Goal: Information Seeking & Learning: Learn about a topic

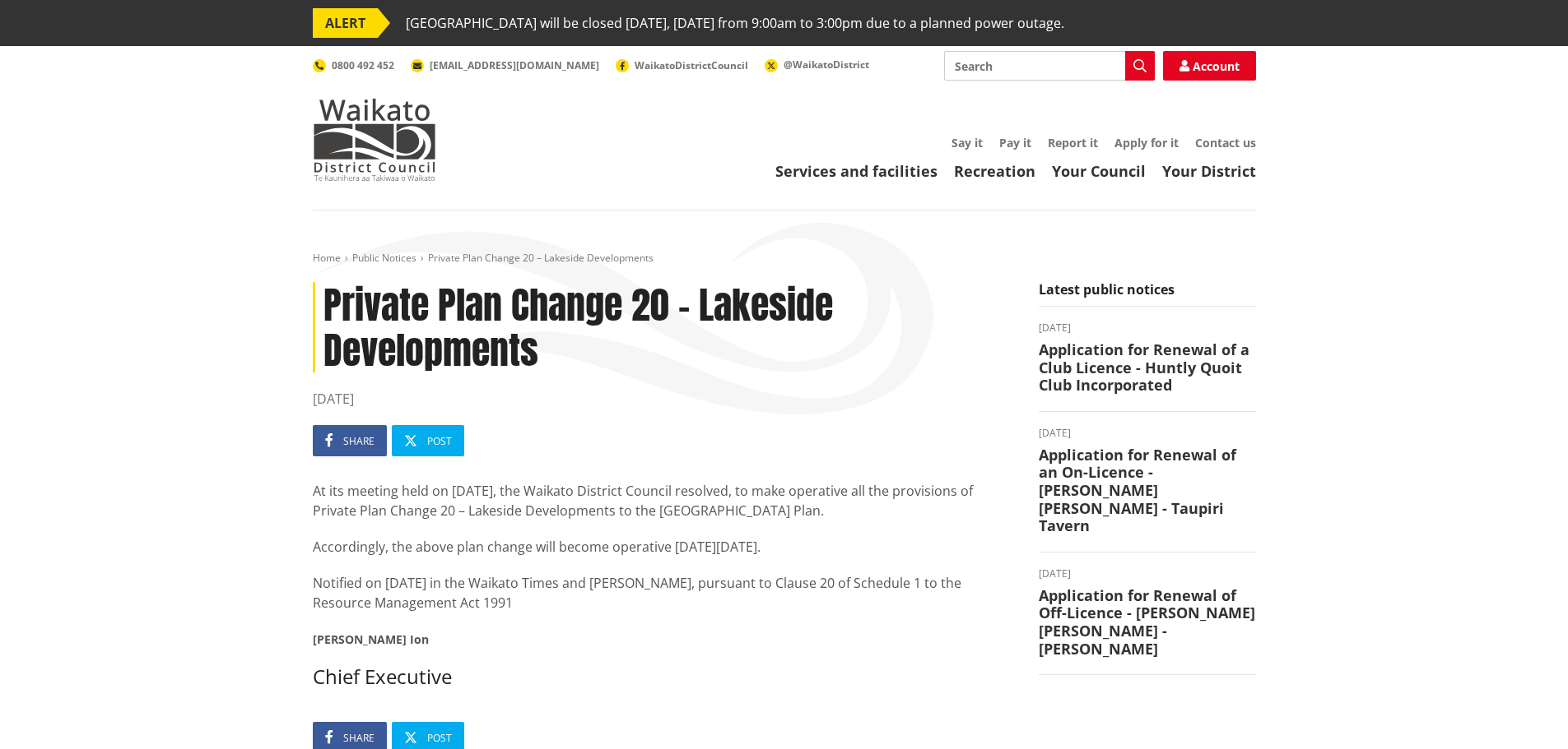
click at [1051, 67] on input "Search" at bounding box center [1049, 66] width 211 height 30
type input "["
type input "plan change"
click at [1146, 68] on button "Search" at bounding box center [1140, 66] width 30 height 30
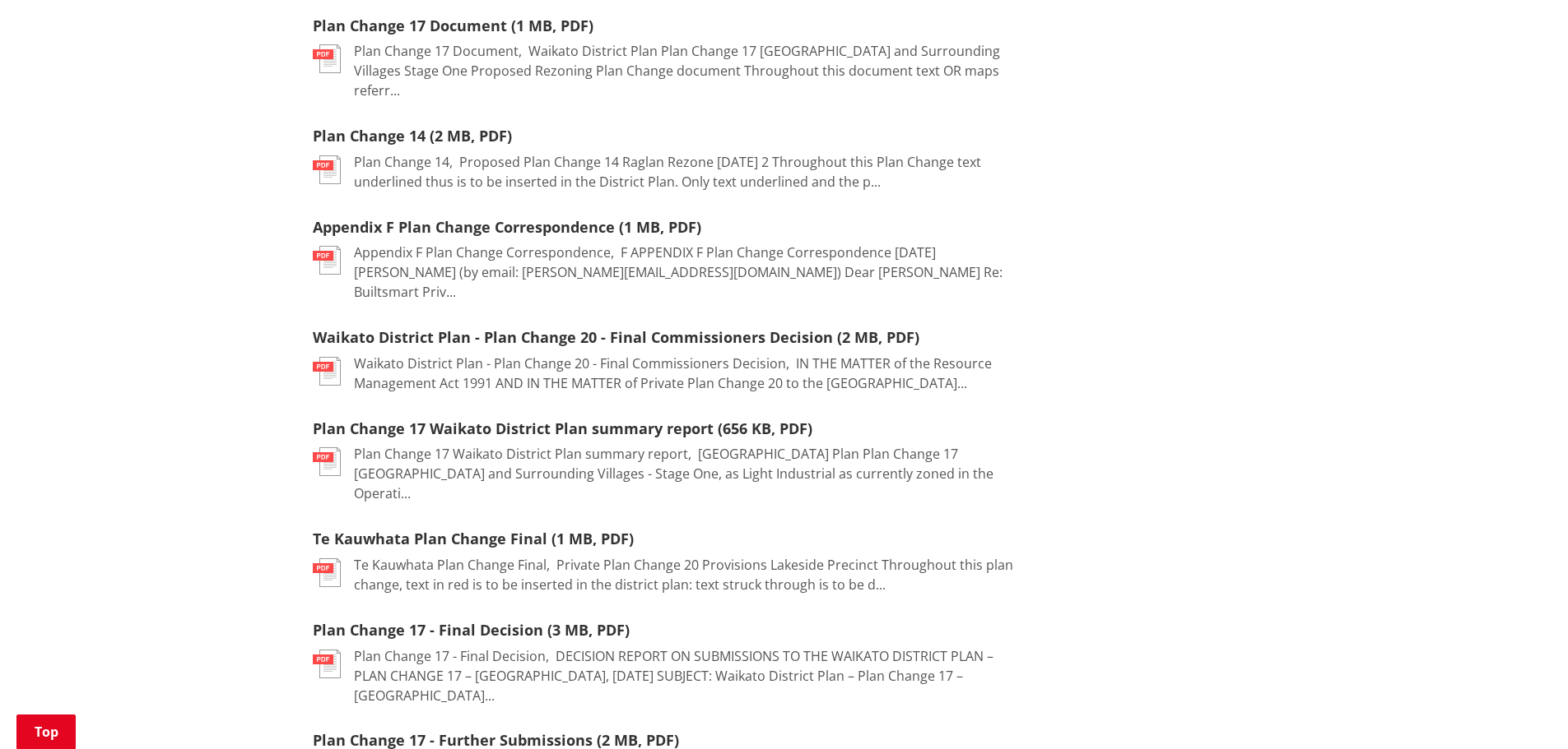
scroll to position [663, 0]
click at [449, 528] on link "Te Kauwhata Plan Change Final (1 MB, PDF)" at bounding box center [473, 537] width 321 height 20
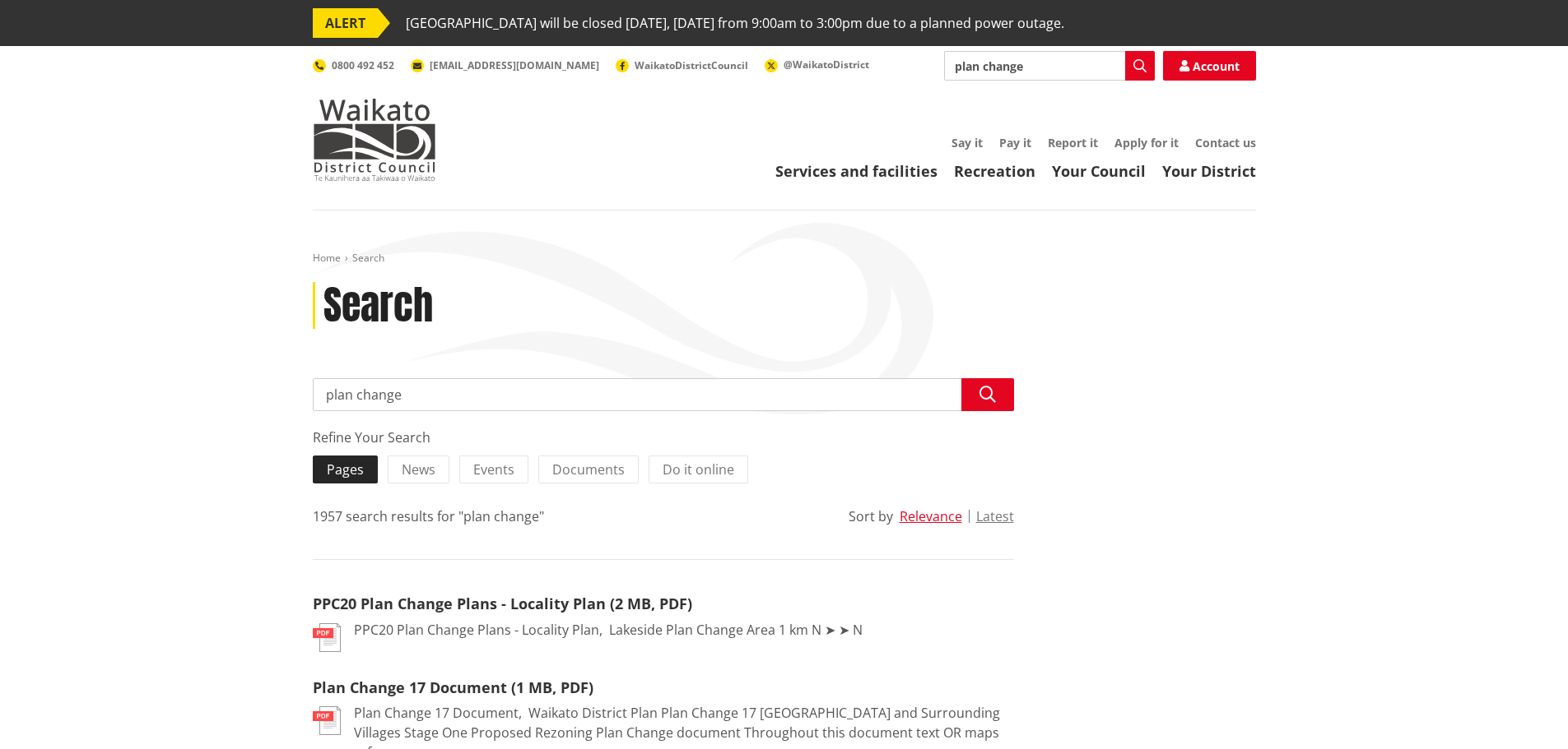
click at [354, 467] on span "Pages" at bounding box center [345, 469] width 37 height 18
click at [0, 0] on input "Pages" at bounding box center [0, 0] width 0 height 0
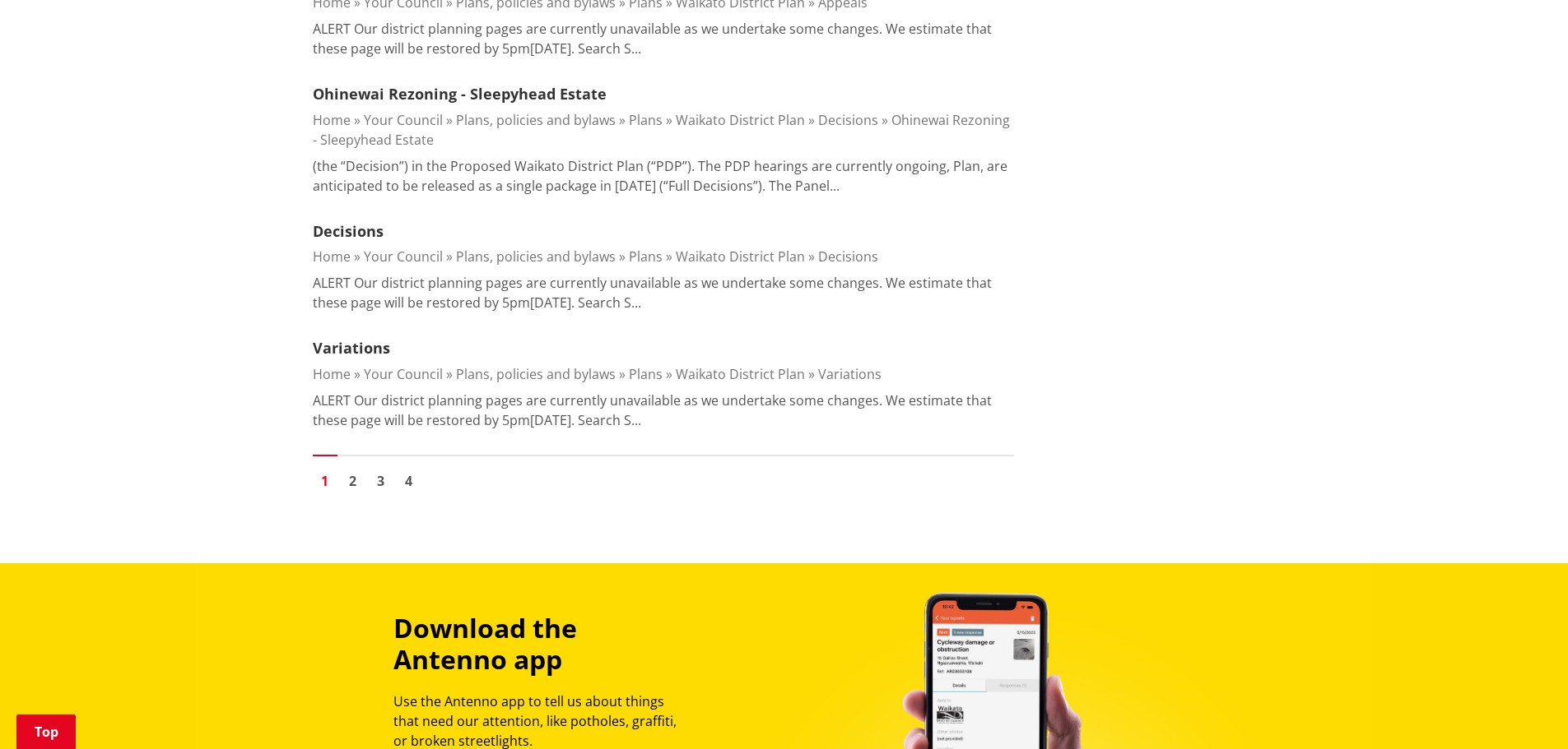
scroll to position [2642, 0]
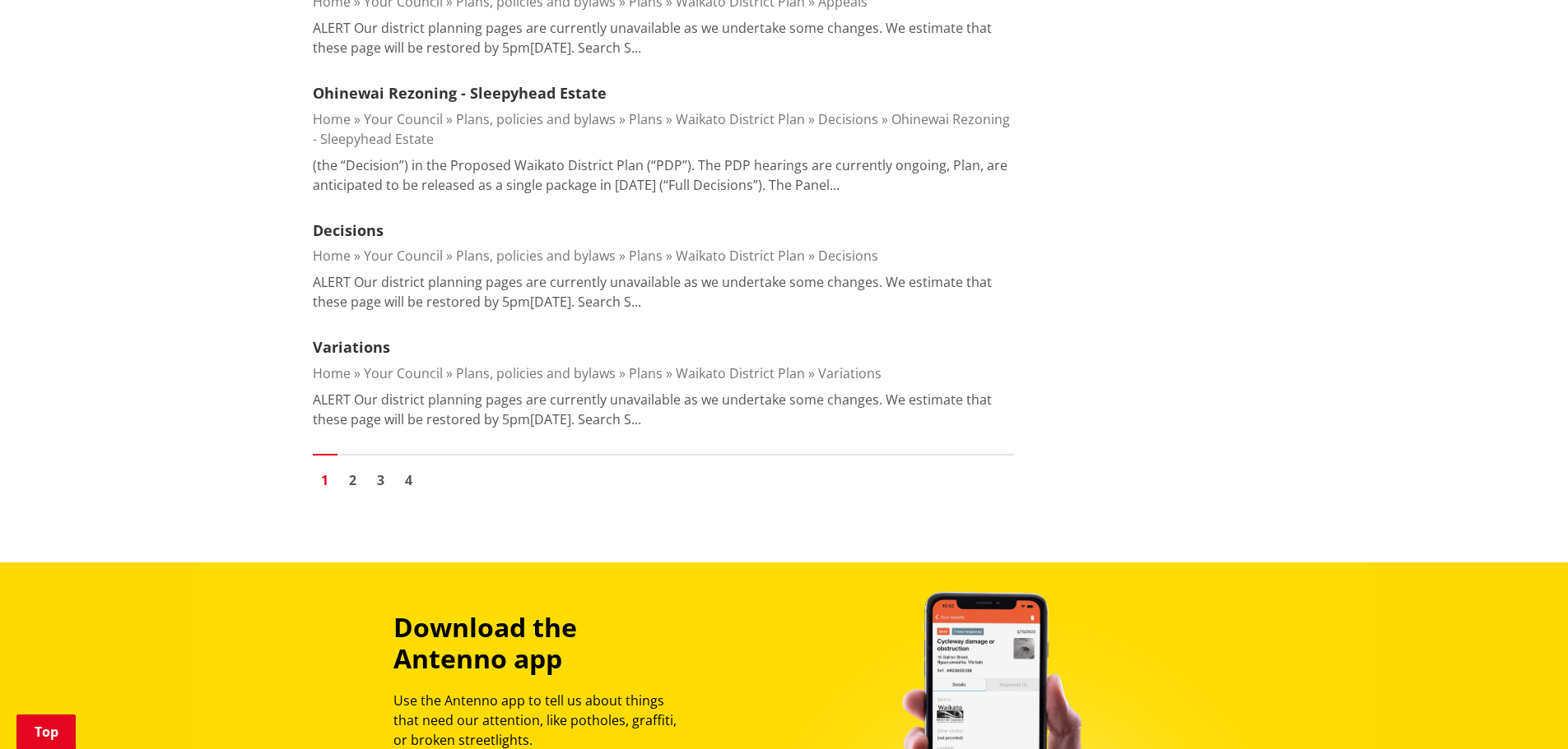
click at [676, 254] on link "Waikato District Plan" at bounding box center [740, 256] width 129 height 18
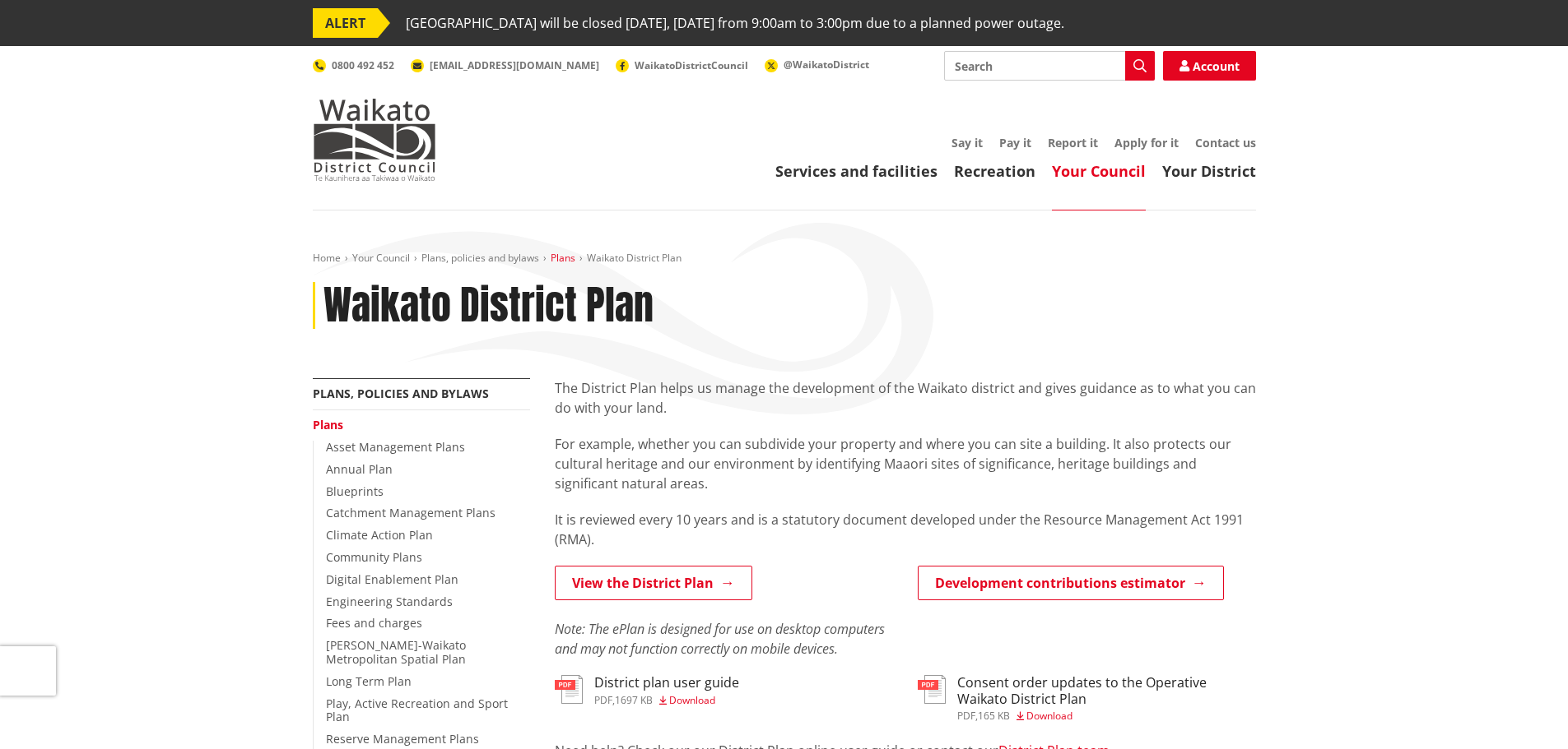
click at [562, 258] on link "Plans" at bounding box center [563, 257] width 24 height 14
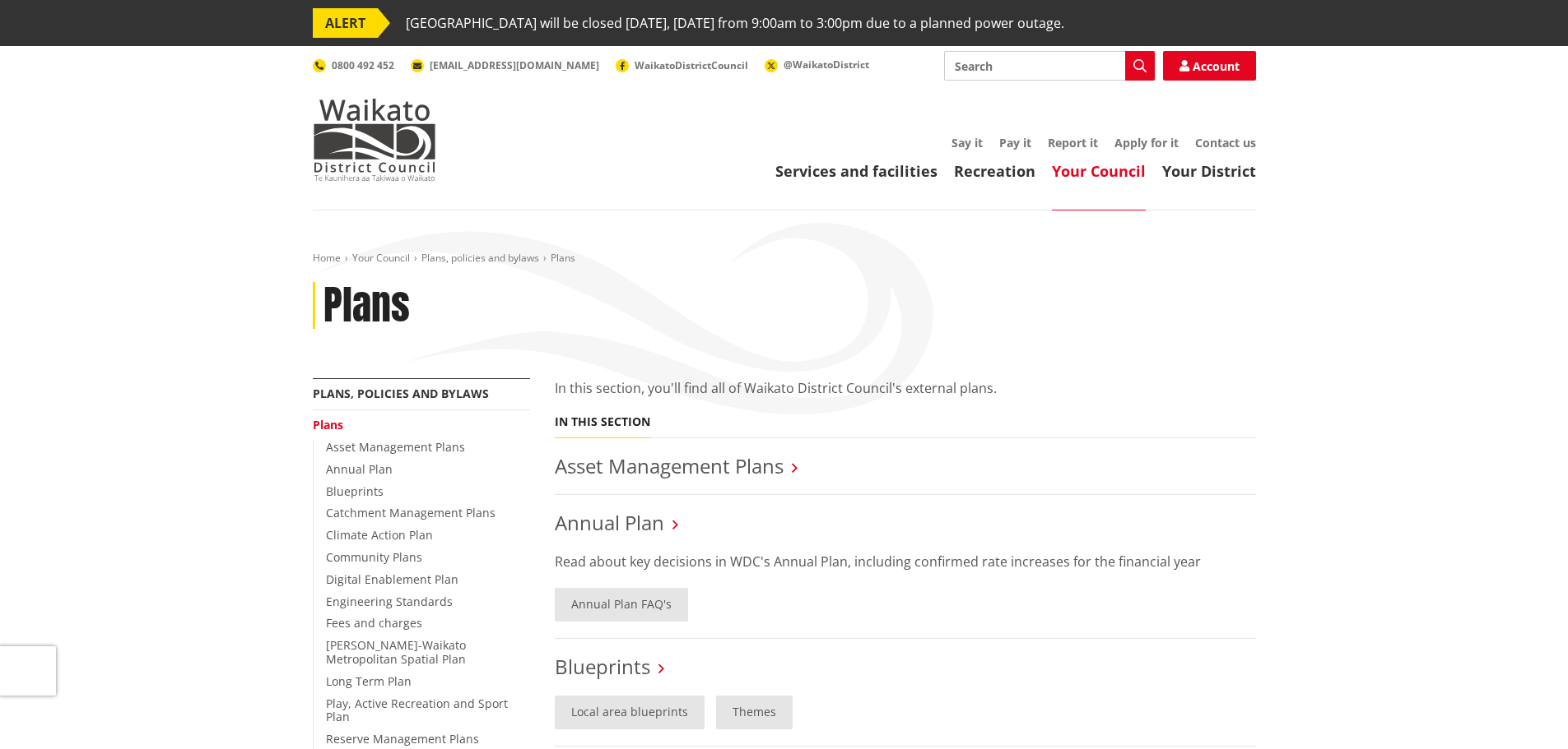
click at [476, 261] on link "Plans, policies and bylaws" at bounding box center [480, 257] width 118 height 14
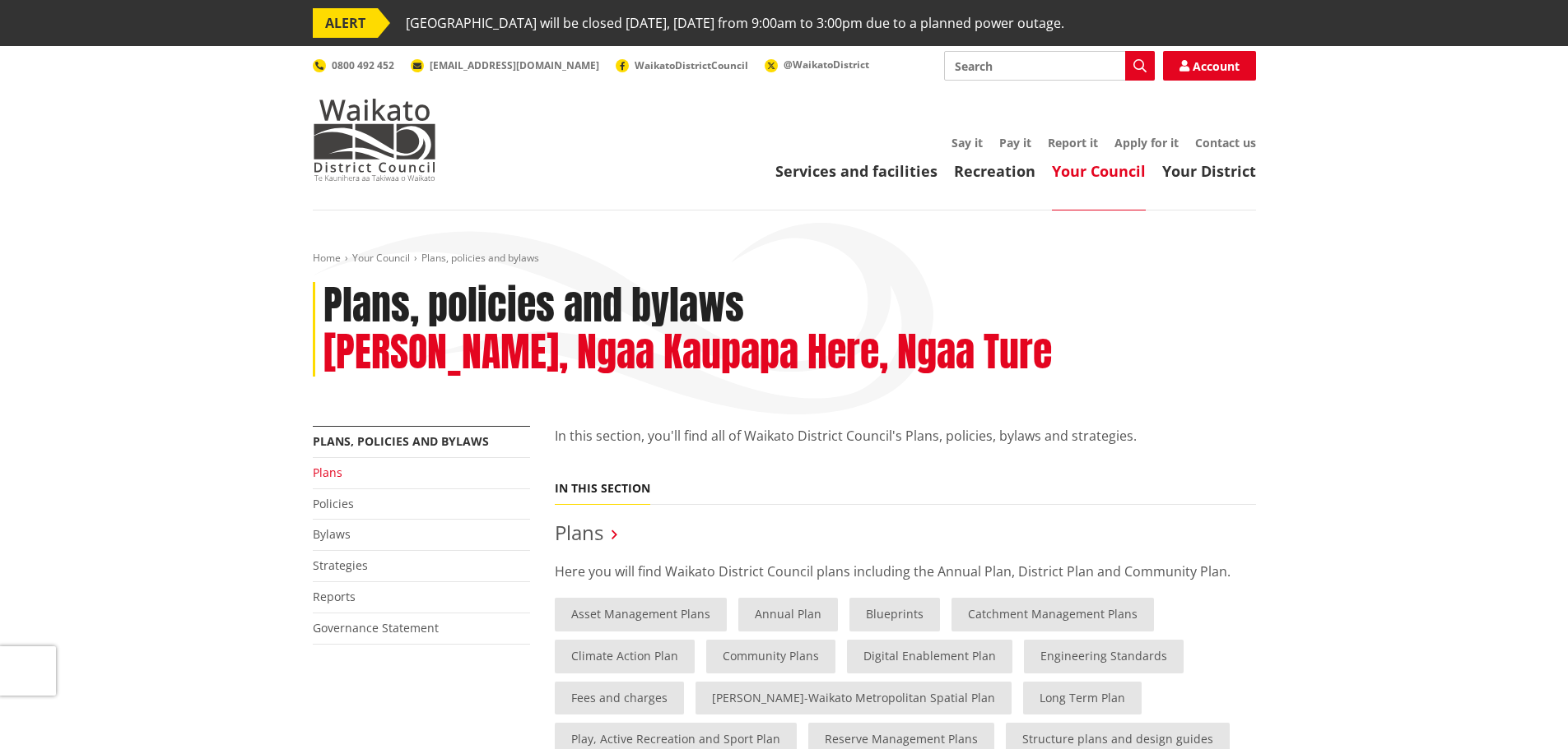
click at [332, 474] on link "Plans" at bounding box center [328, 472] width 30 height 16
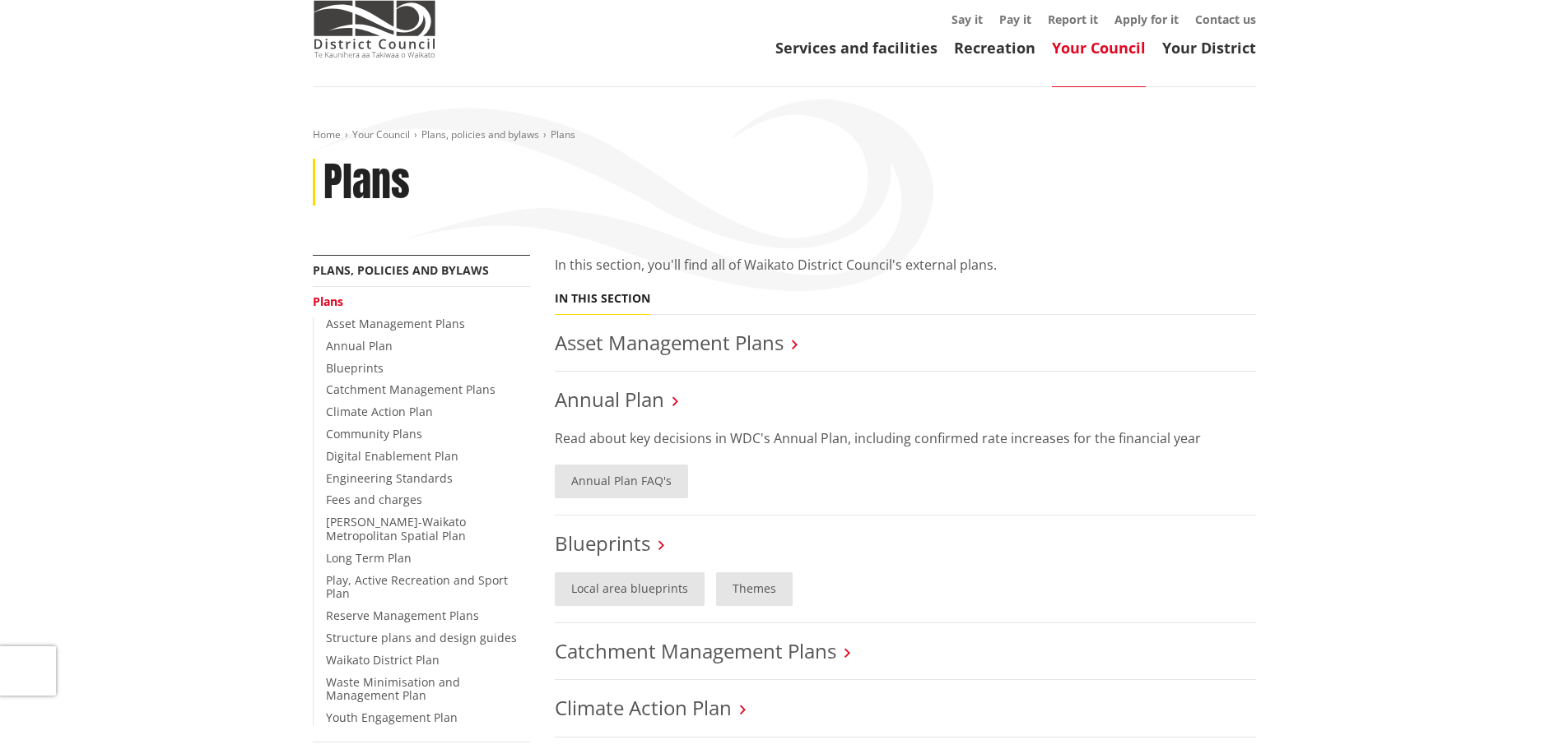
scroll to position [147, 0]
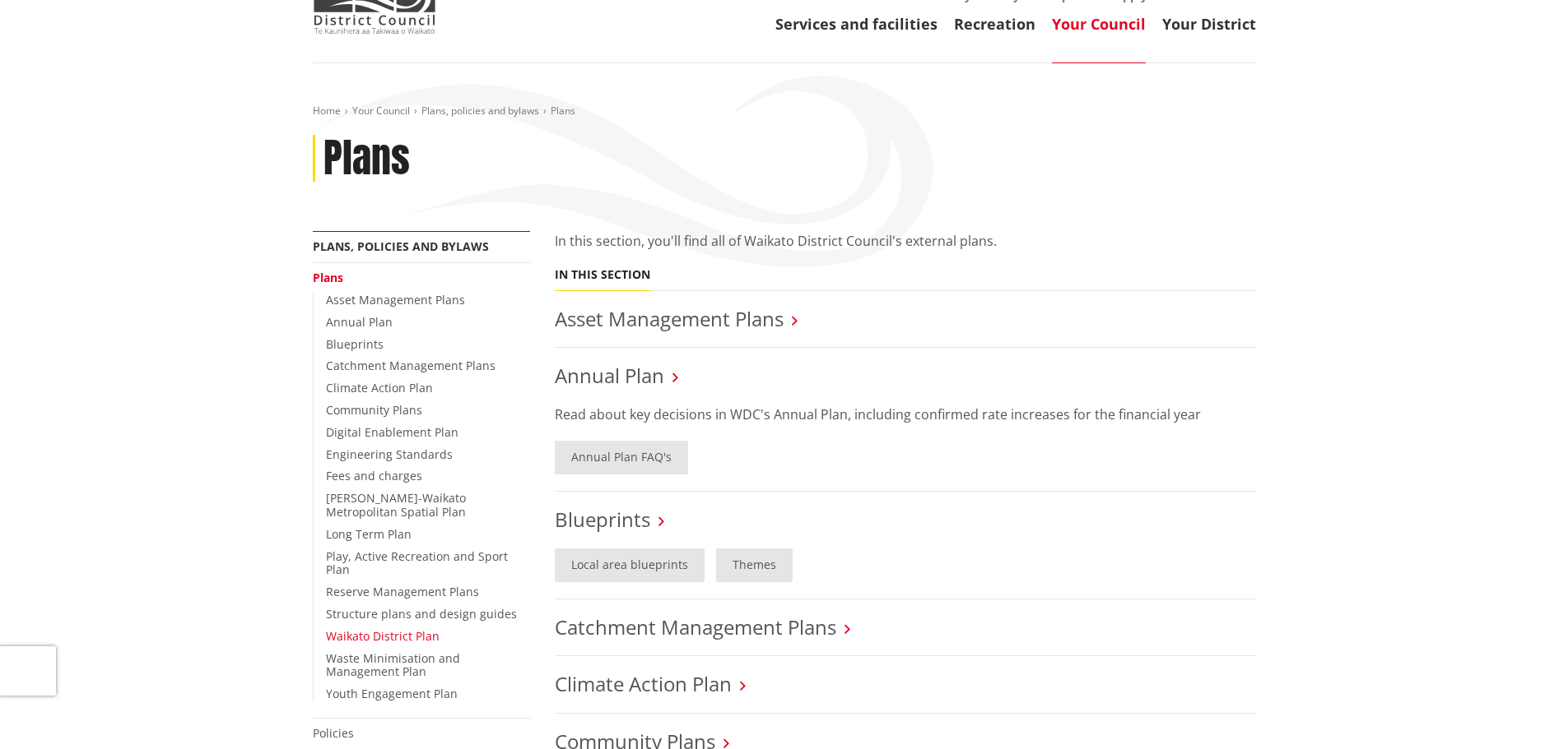
click at [383, 629] on link "Waikato District Plan" at bounding box center [383, 636] width 114 height 16
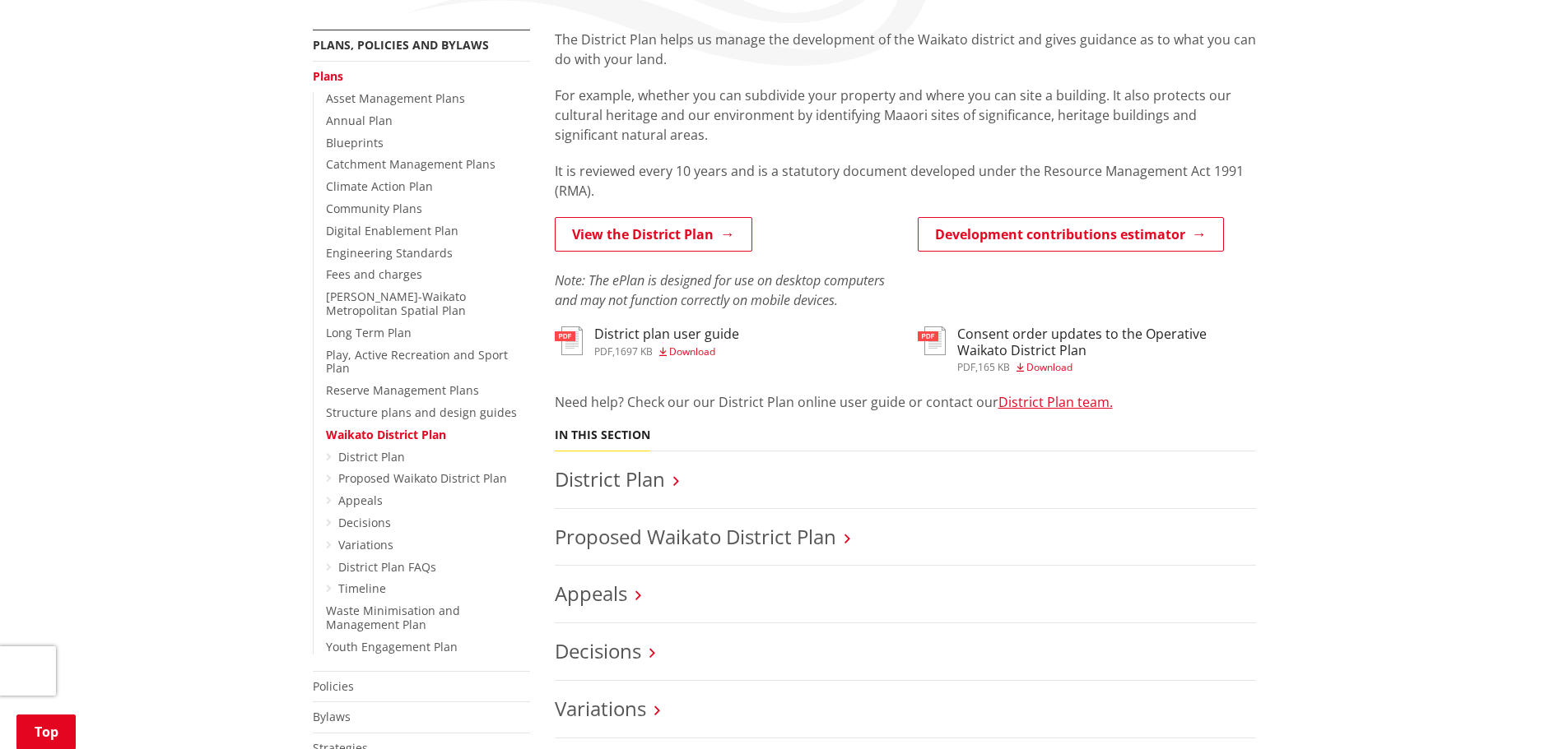
scroll to position [367, 0]
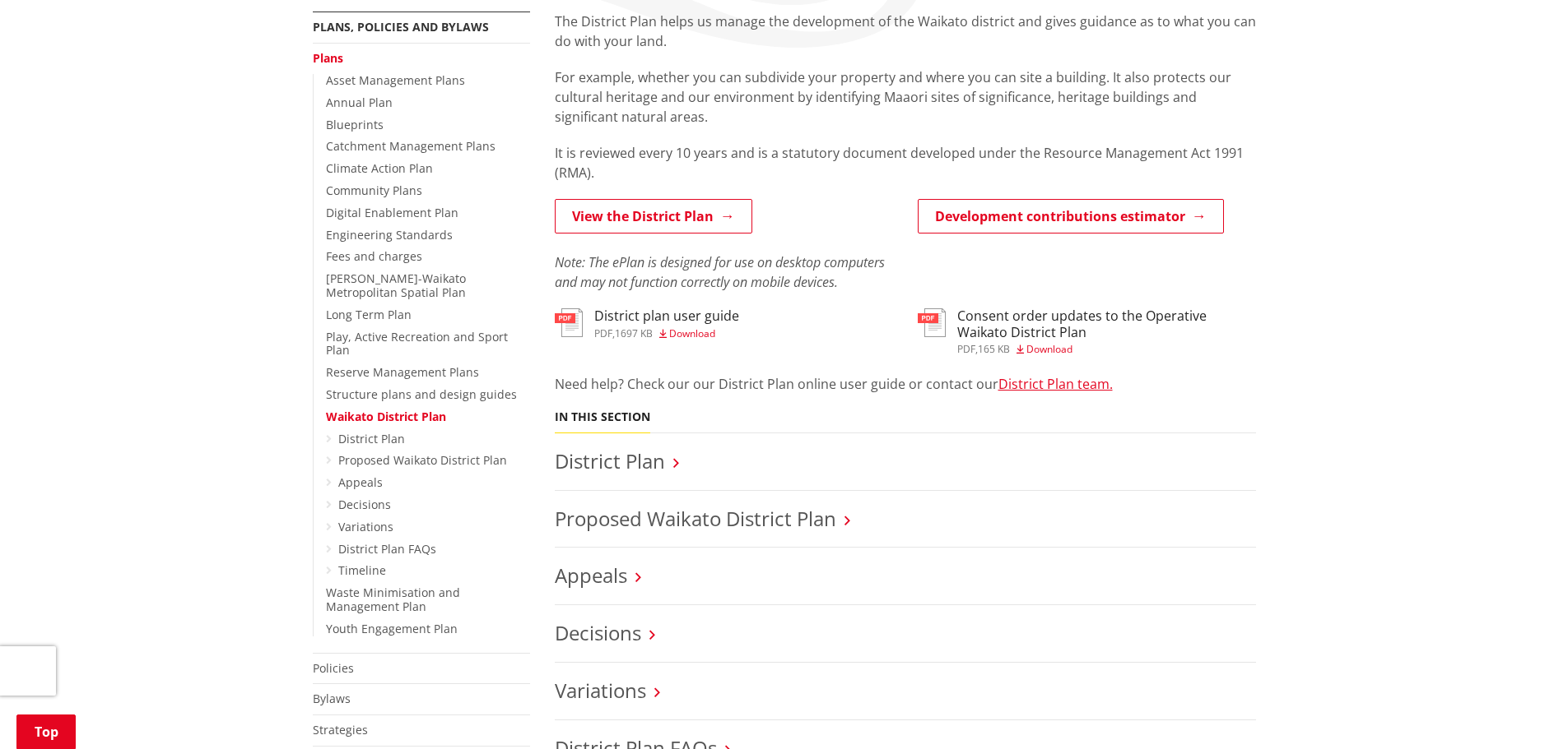
click at [328, 434] on icon at bounding box center [329, 439] width 6 height 11
click at [358, 431] on link "District Plan" at bounding box center [371, 438] width 66 height 16
click at [328, 499] on icon at bounding box center [329, 505] width 6 height 11
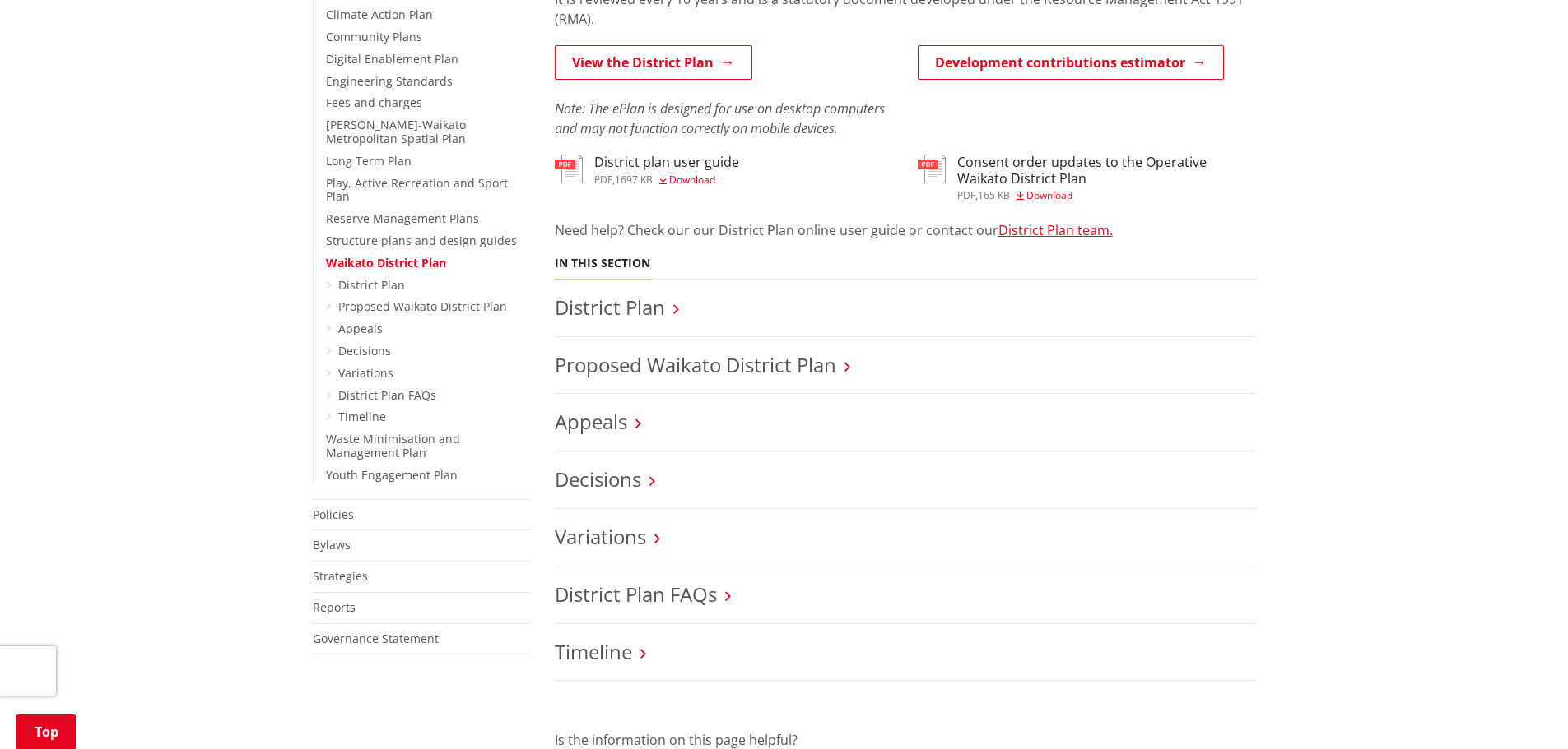
scroll to position [548, 0]
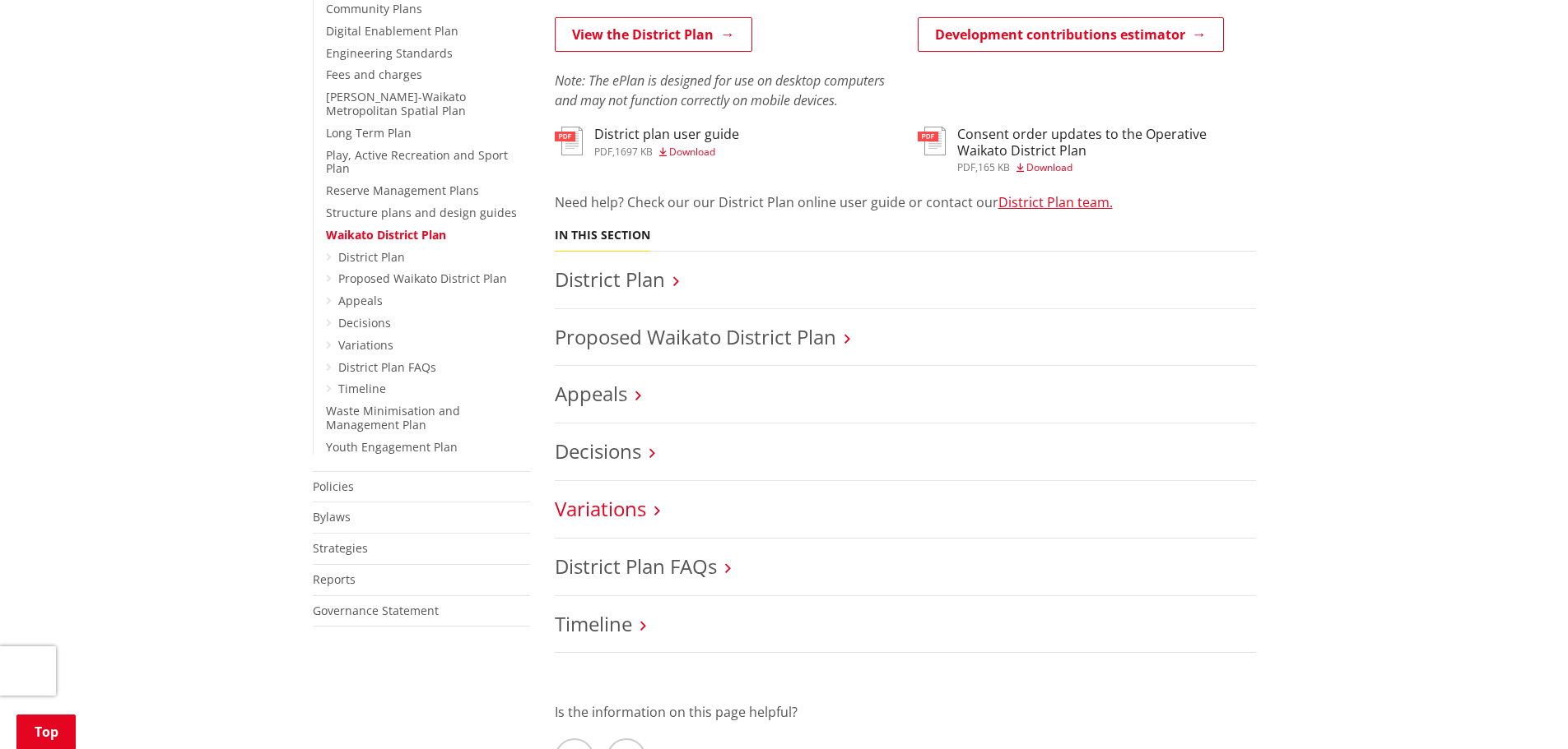
click at [644, 511] on link "Variations" at bounding box center [600, 508] width 91 height 27
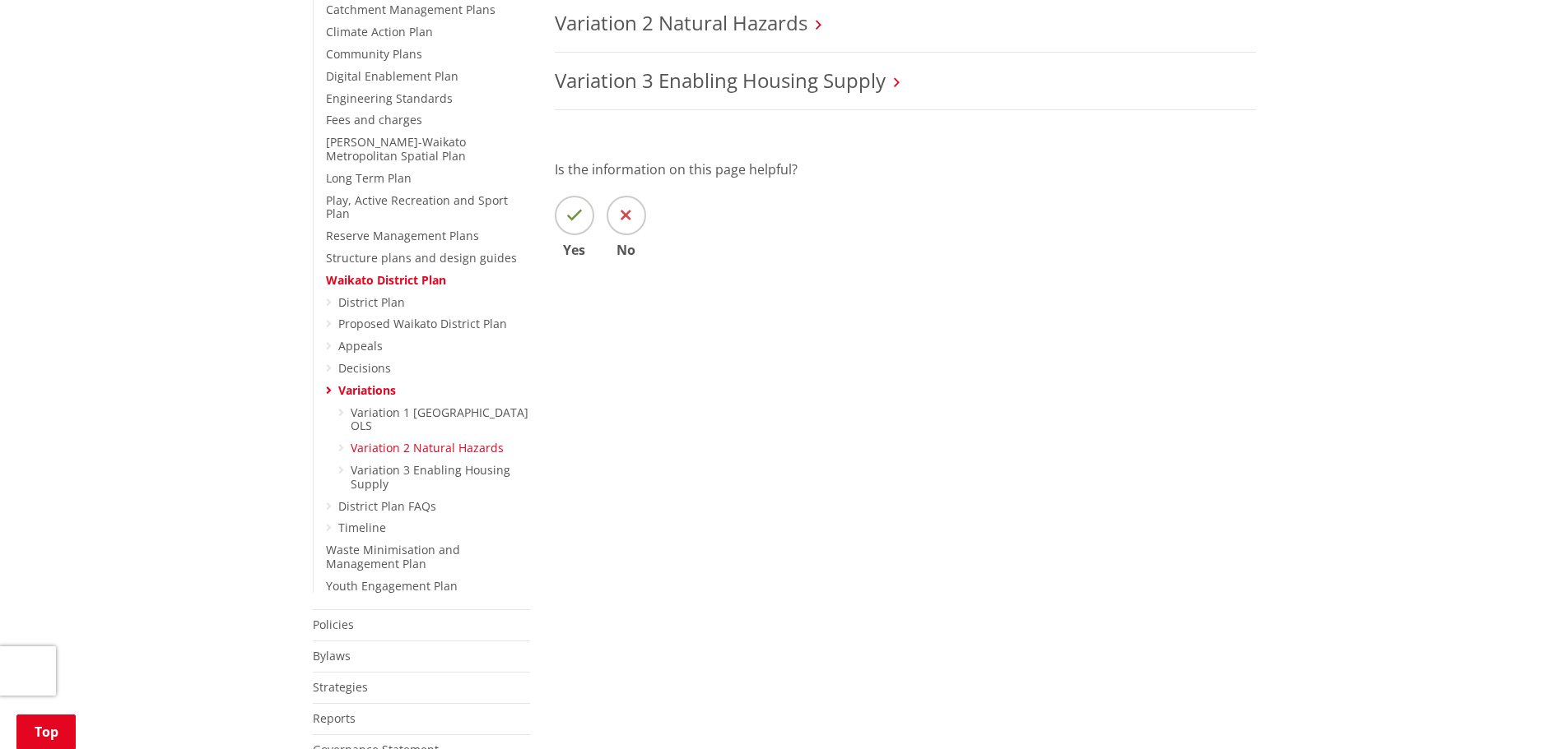
scroll to position [504, 0]
click at [329, 384] on icon at bounding box center [329, 390] width 6 height 11
click at [371, 359] on link "Decisions" at bounding box center [364, 367] width 52 height 16
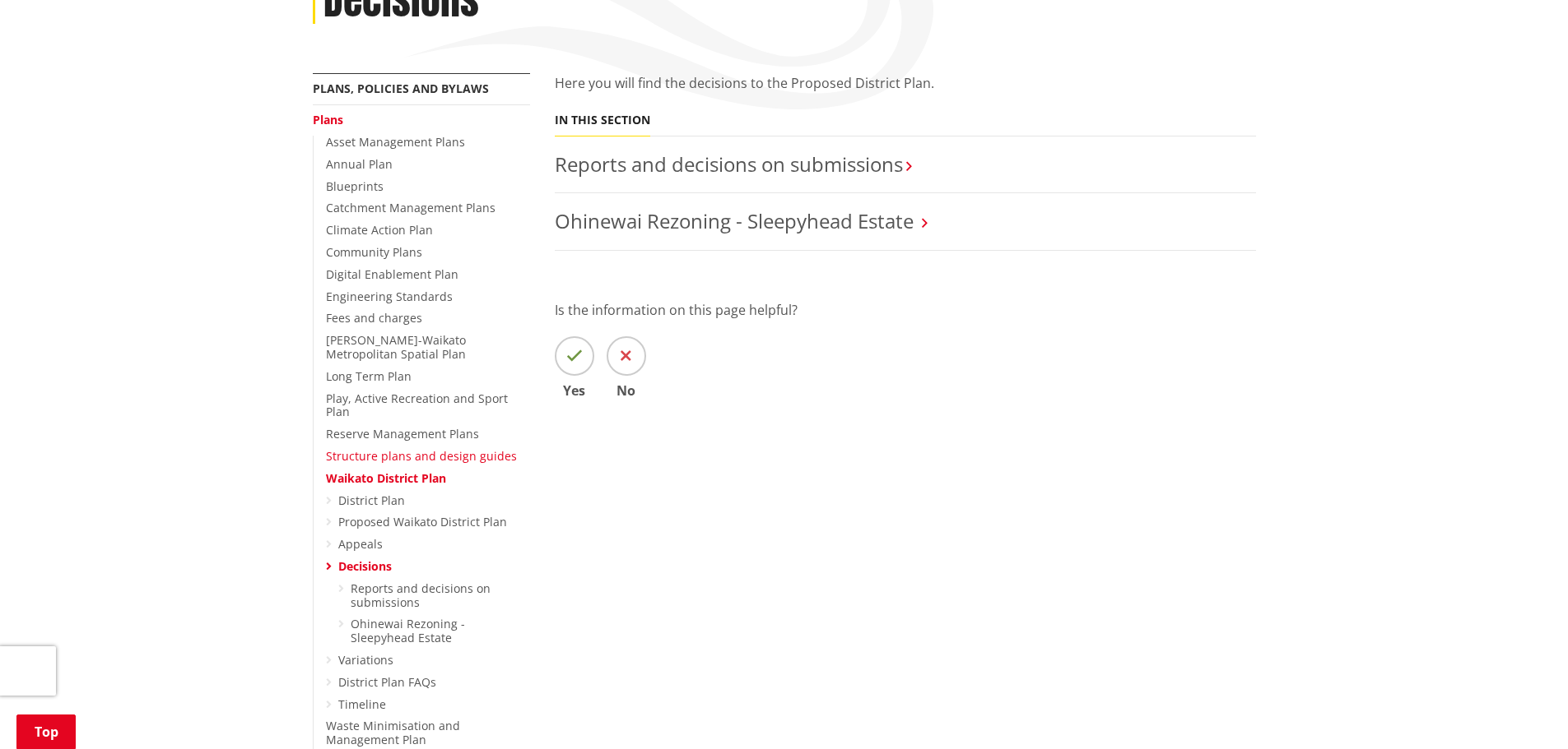
scroll to position [365, 0]
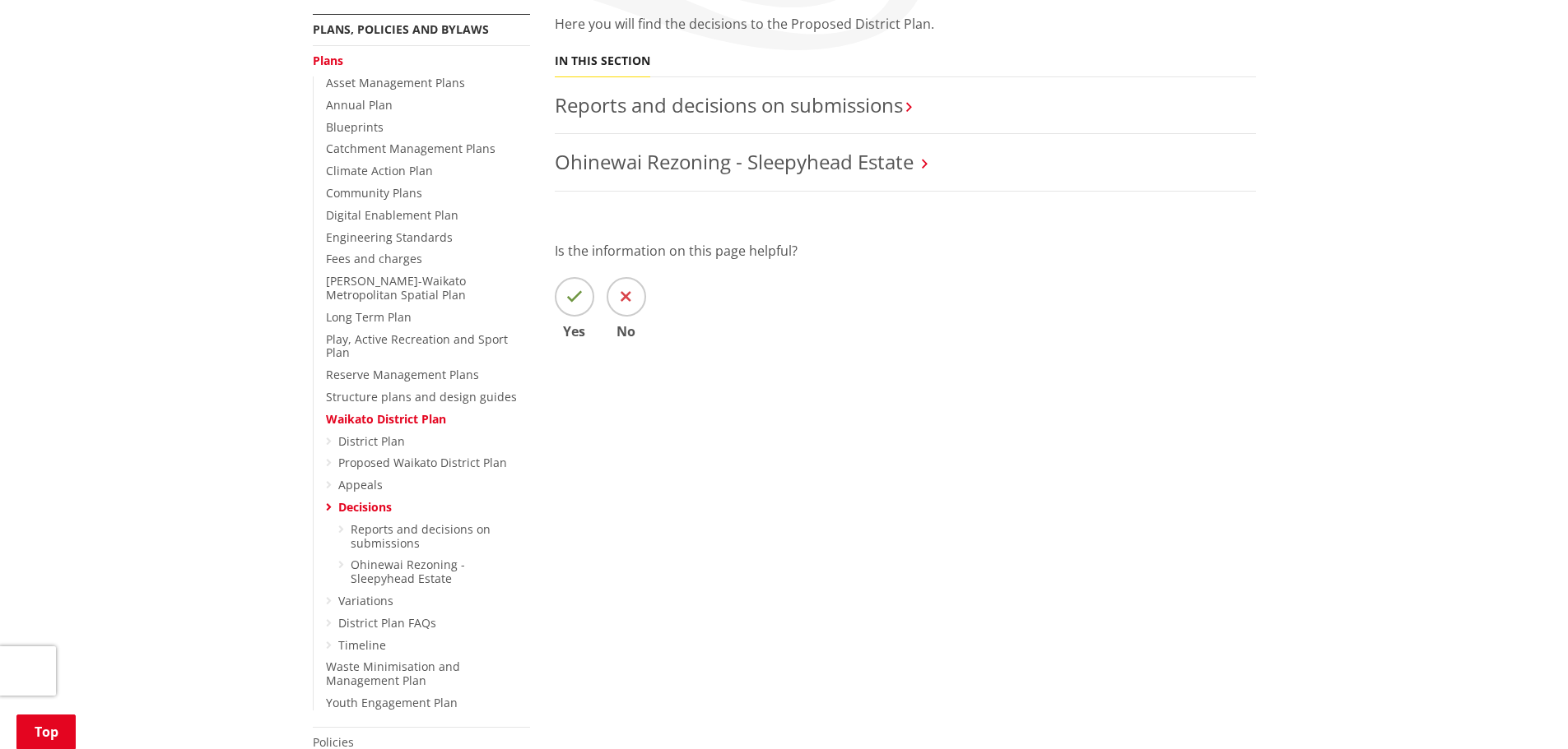
click at [330, 502] on icon at bounding box center [329, 507] width 6 height 11
click at [412, 616] on link "District Plan FAQs" at bounding box center [386, 623] width 98 height 16
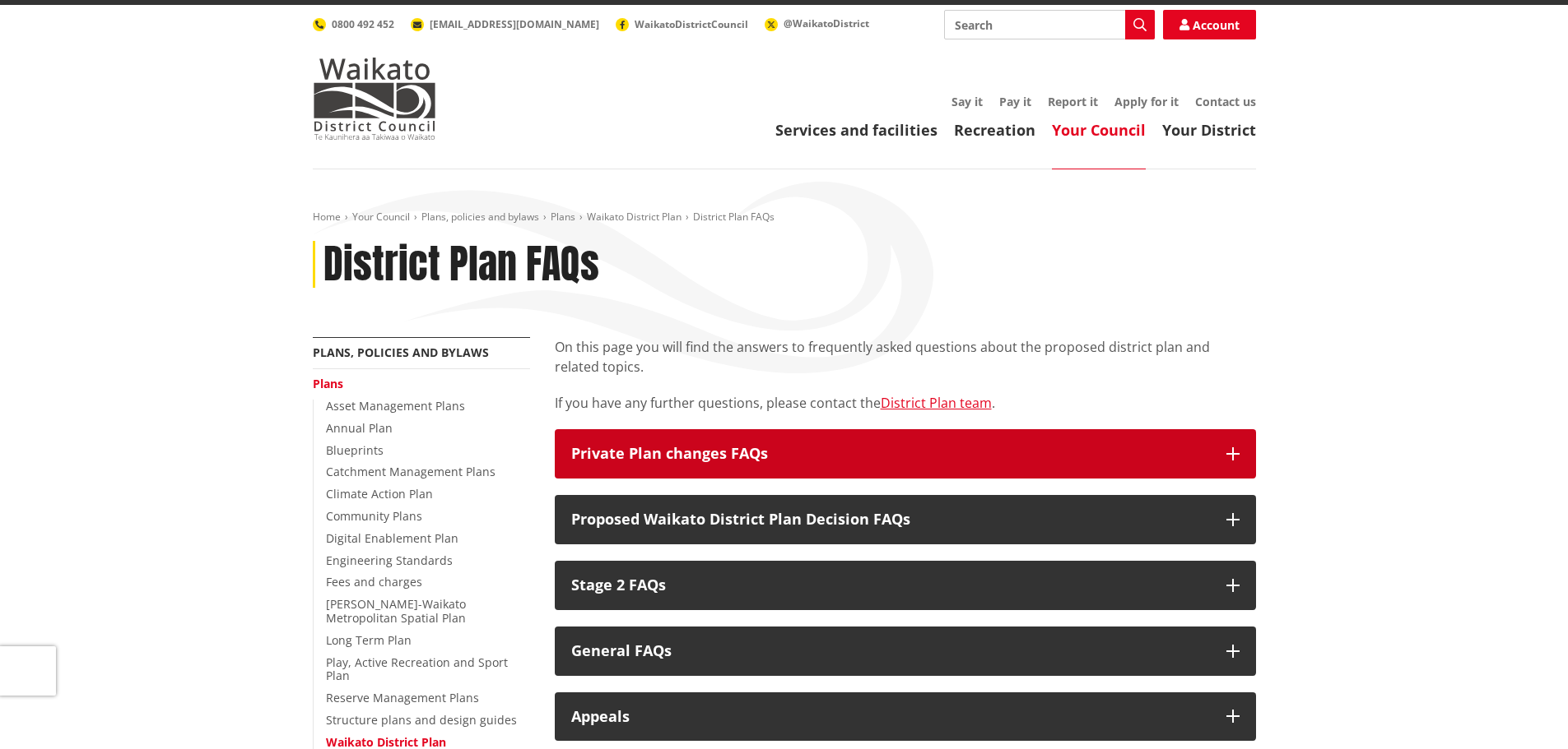
scroll to position [45, 0]
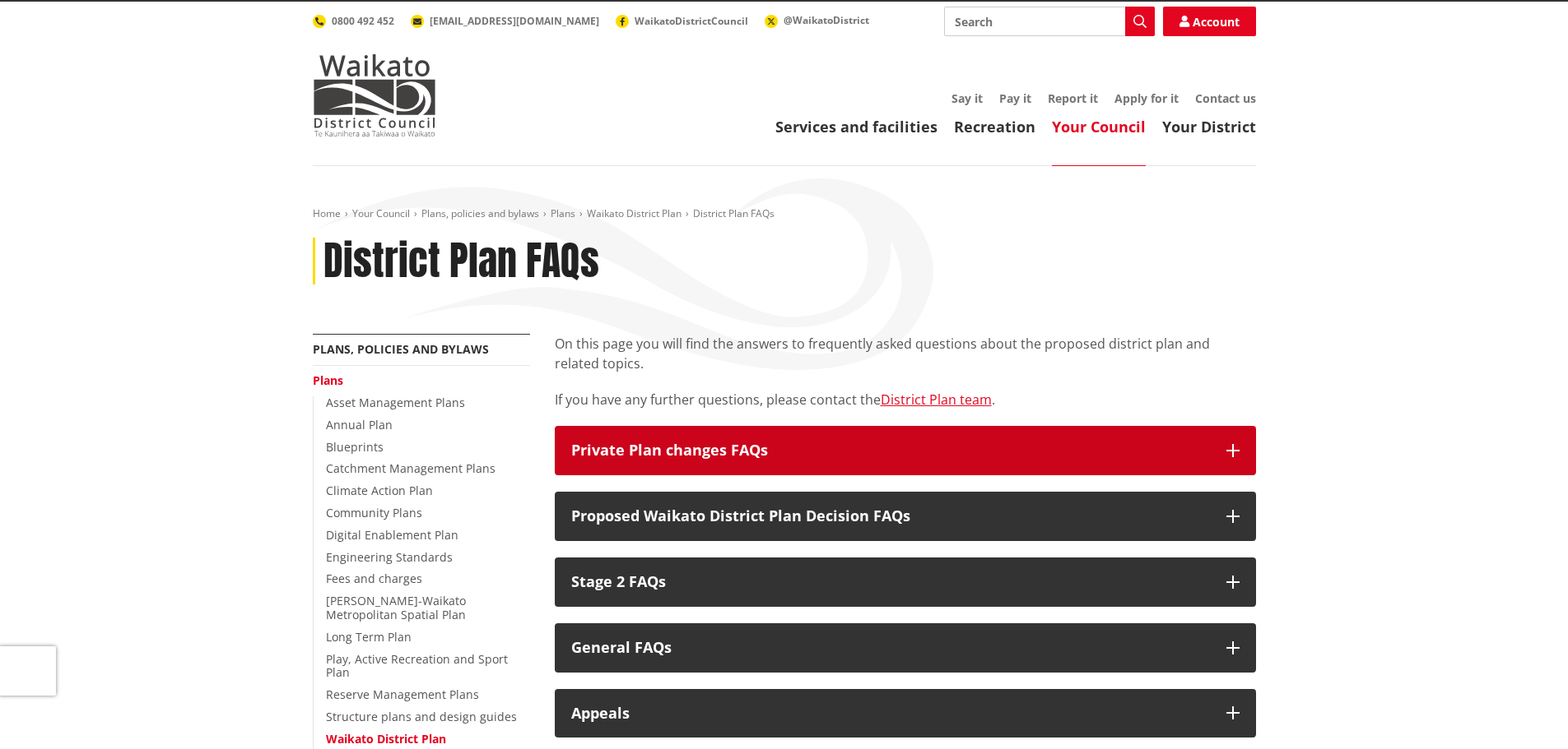
click at [665, 442] on h3 "Private Plan changes FAQs" at bounding box center [890, 451] width 638 height 17
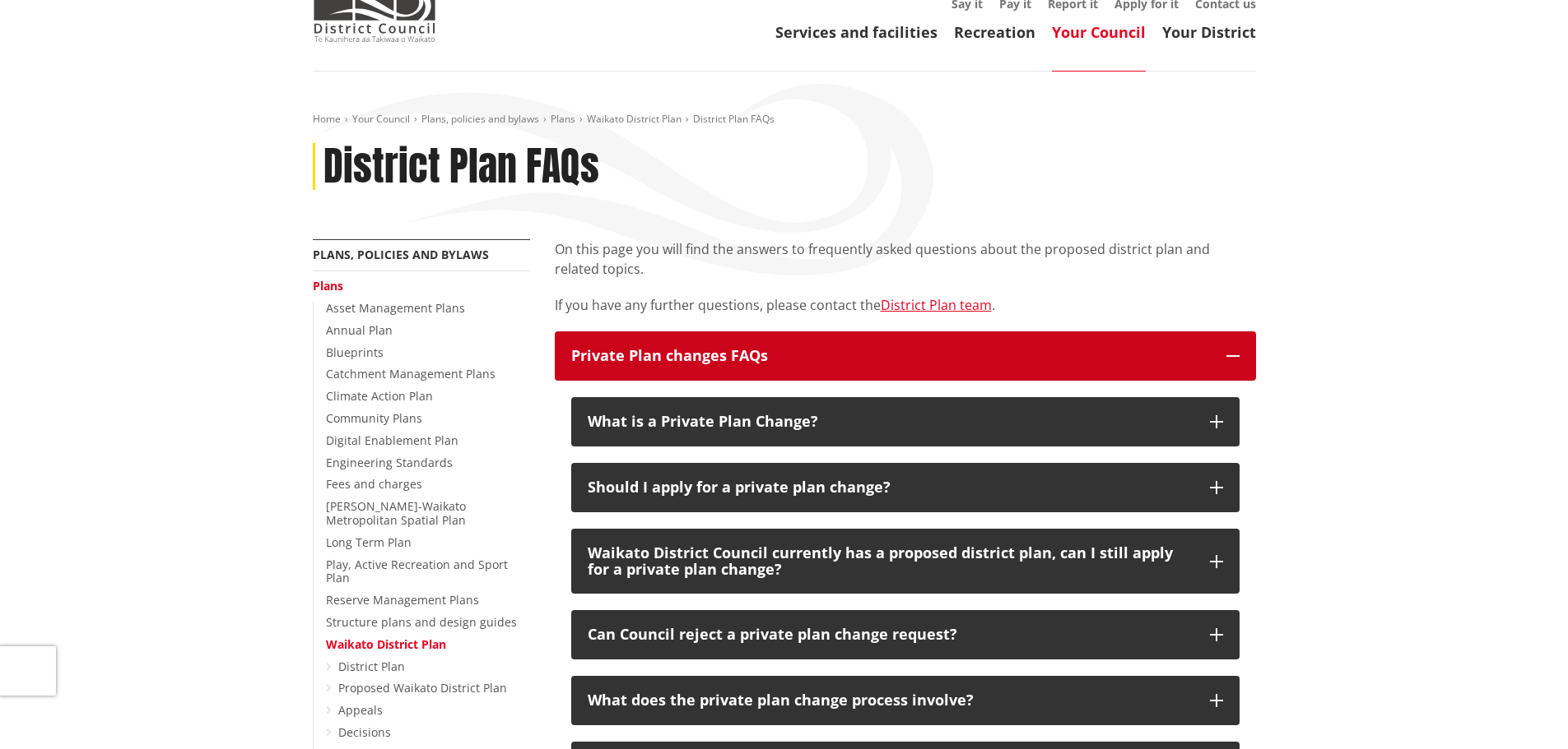
scroll to position [0, 0]
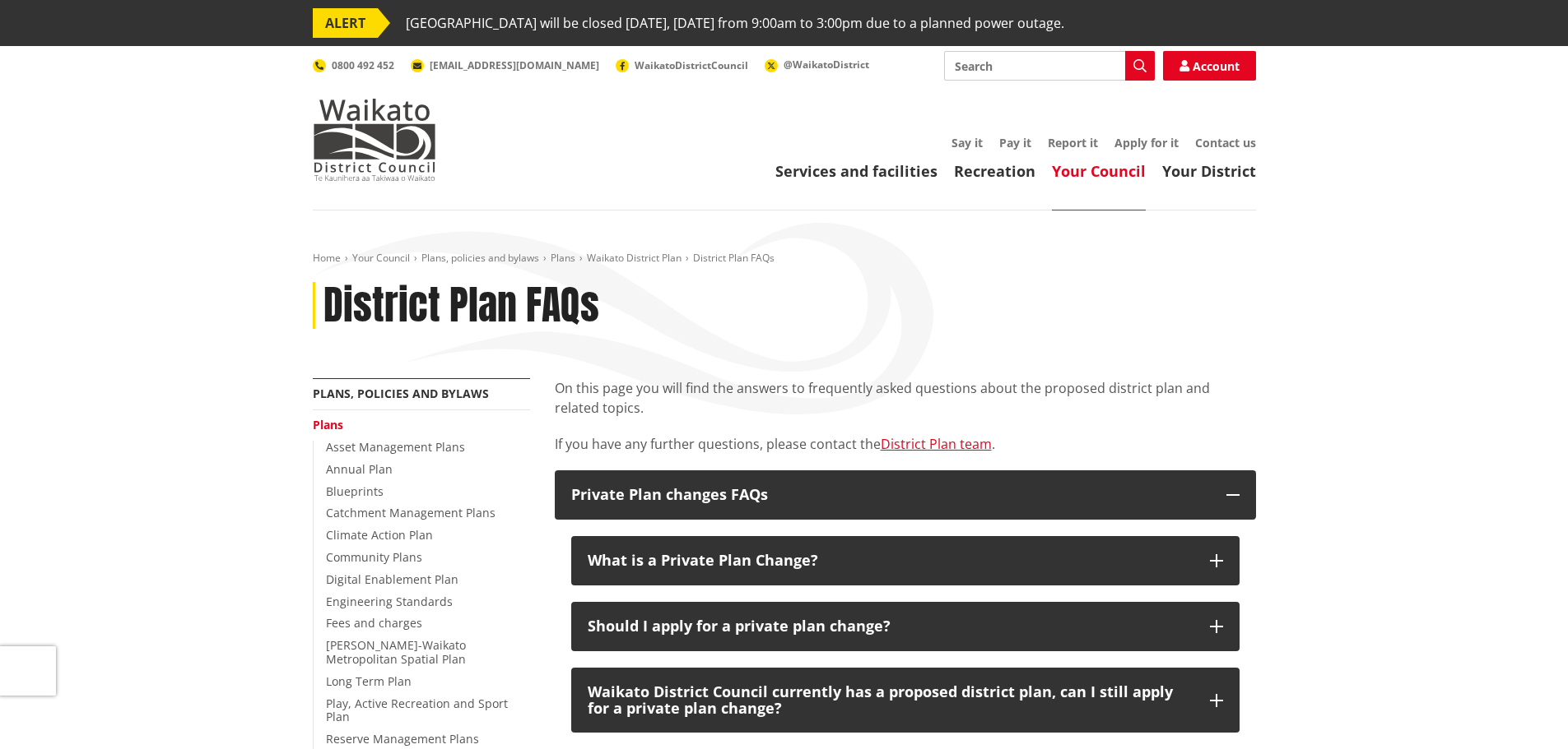
click at [966, 60] on input "Search" at bounding box center [1049, 66] width 211 height 30
type input "private plan change 20"
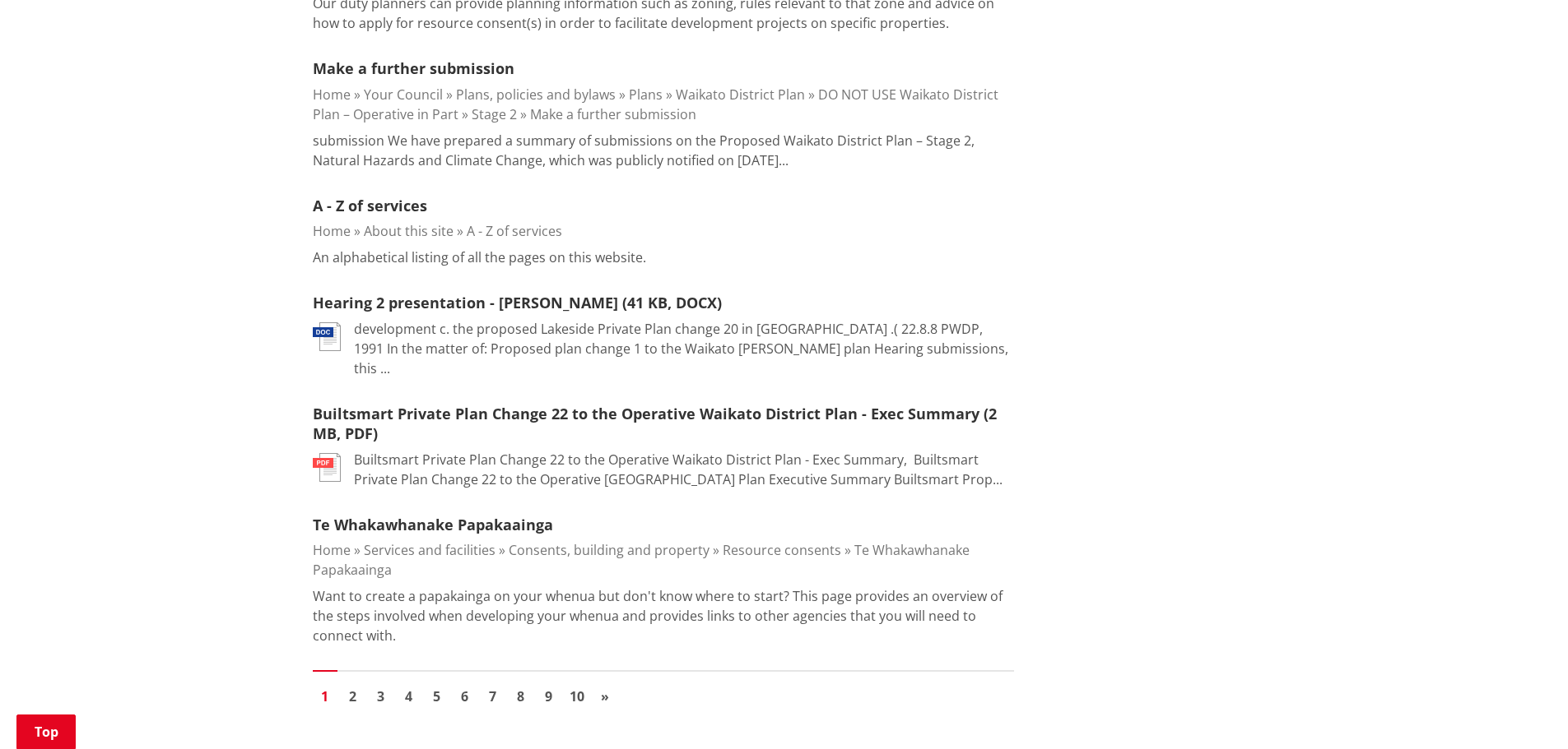
scroll to position [2222, 0]
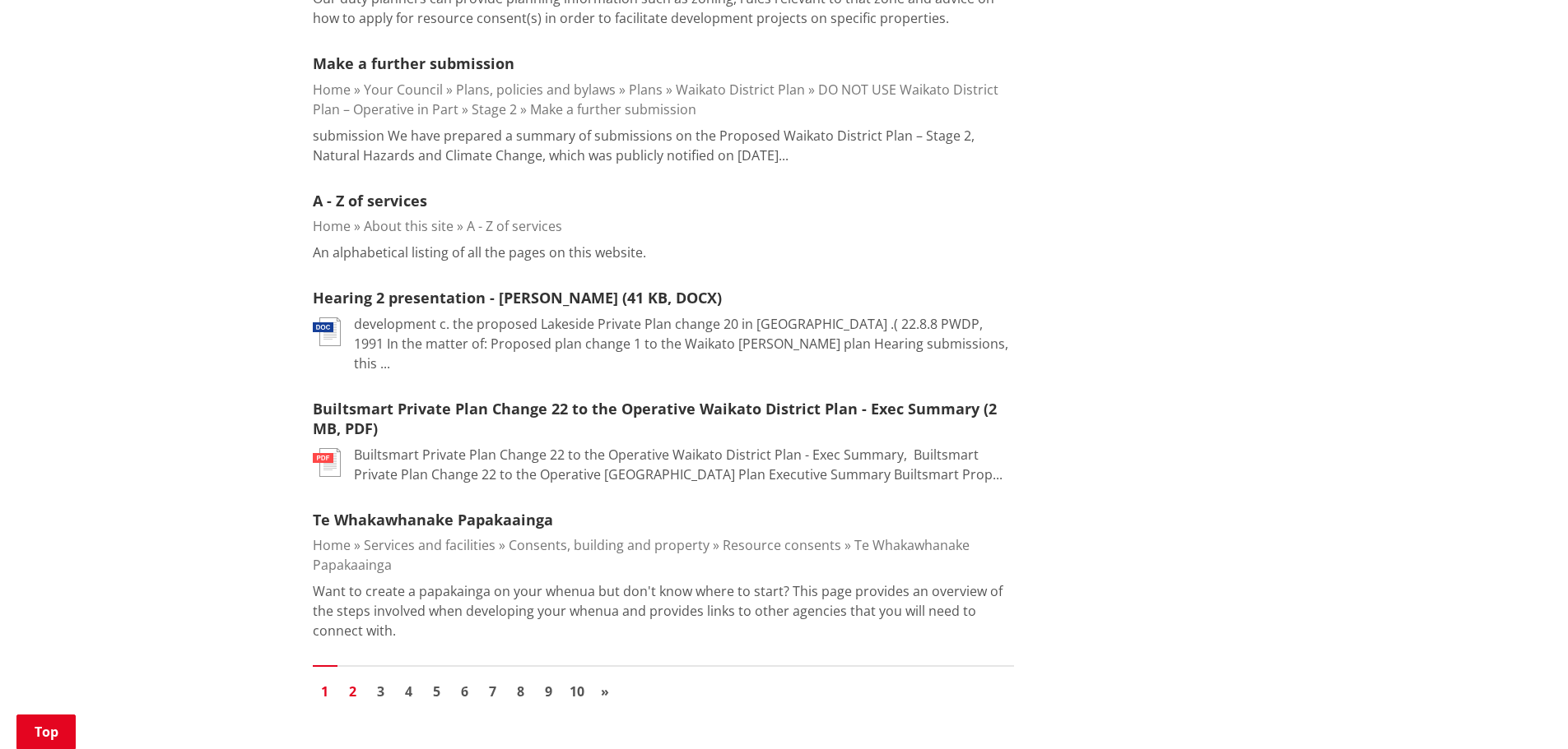
click at [354, 679] on link "2" at bounding box center [353, 691] width 24 height 24
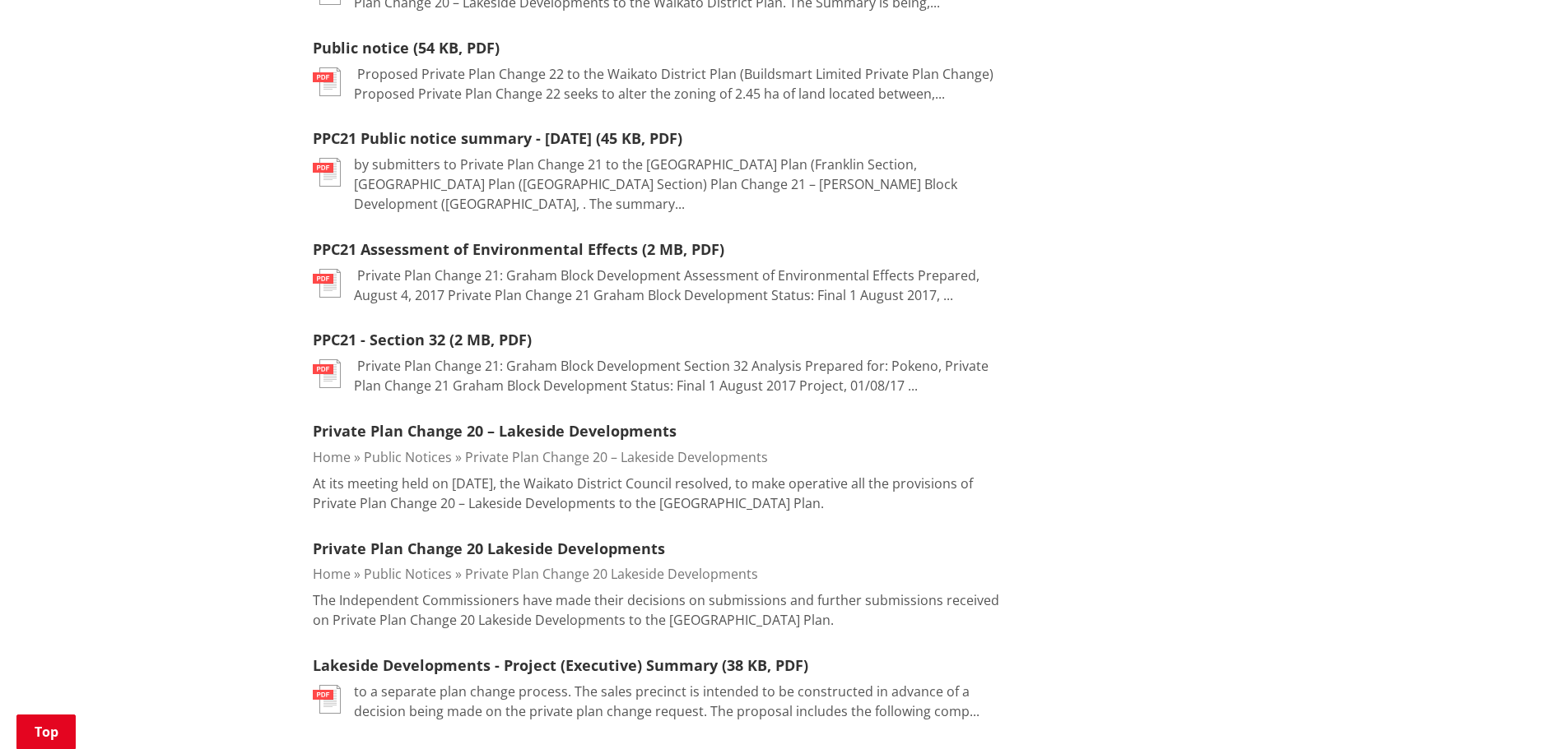
scroll to position [1230, 0]
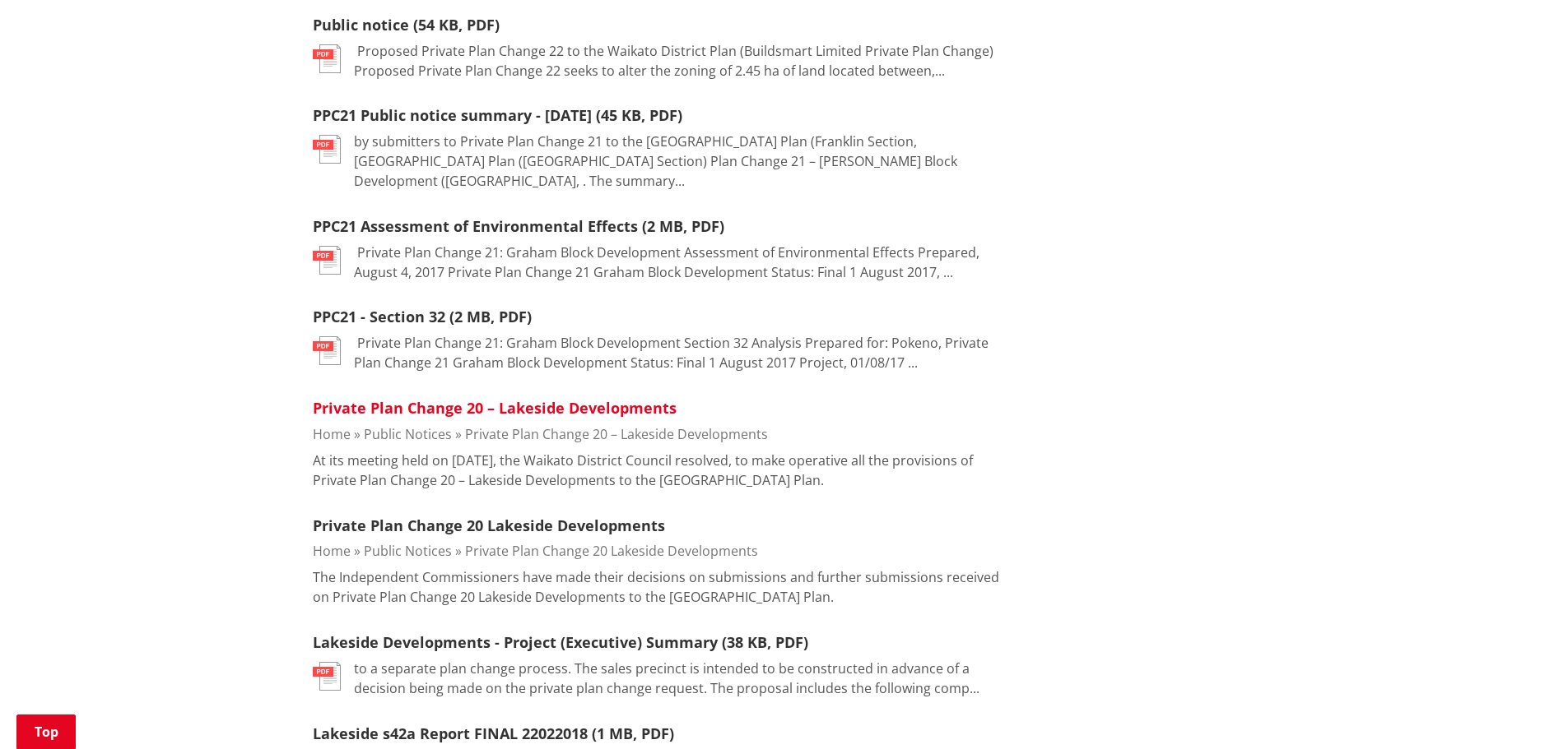
click at [535, 398] on link "Private Plan Change 20 – Lakeside Developments" at bounding box center [495, 408] width 364 height 20
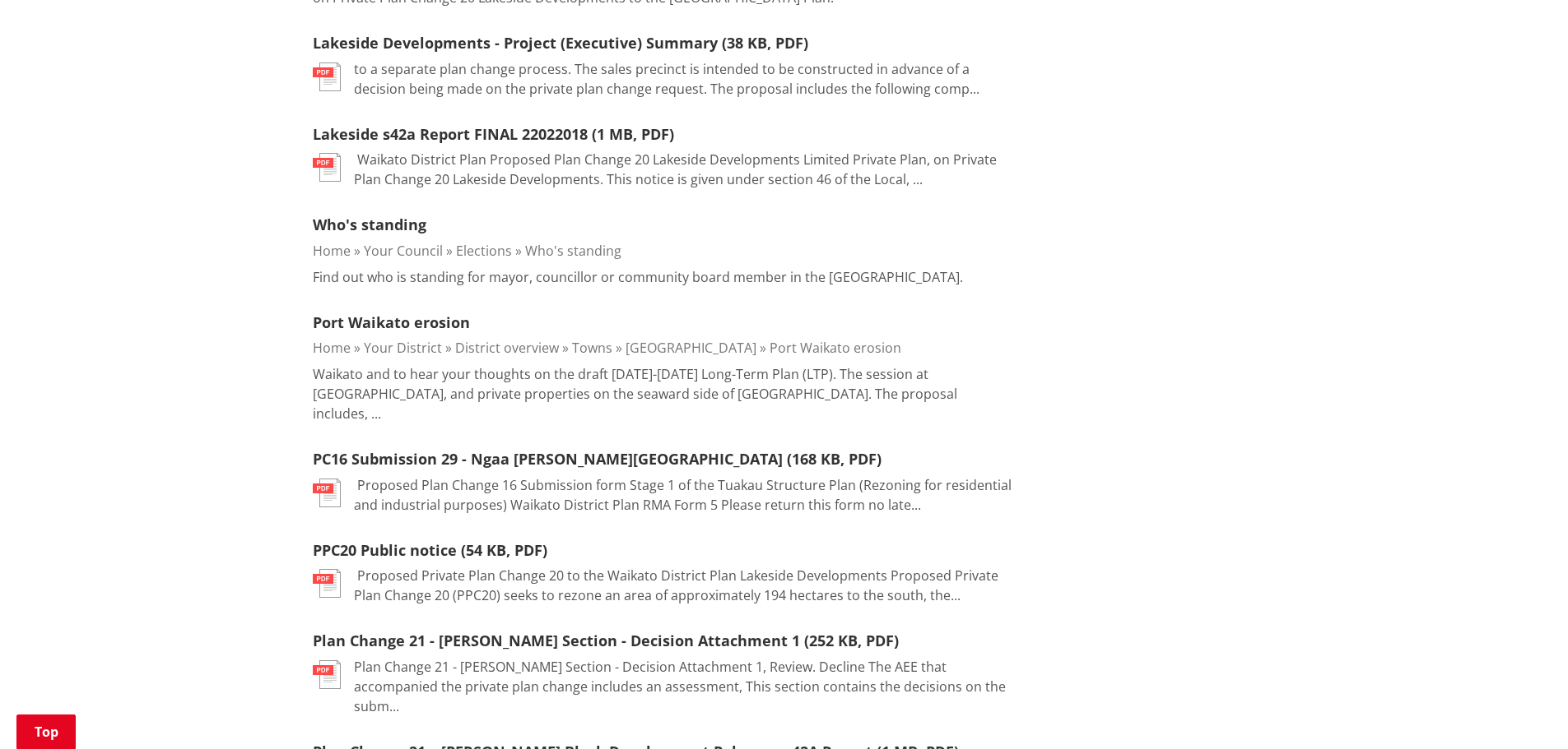
scroll to position [1875, 0]
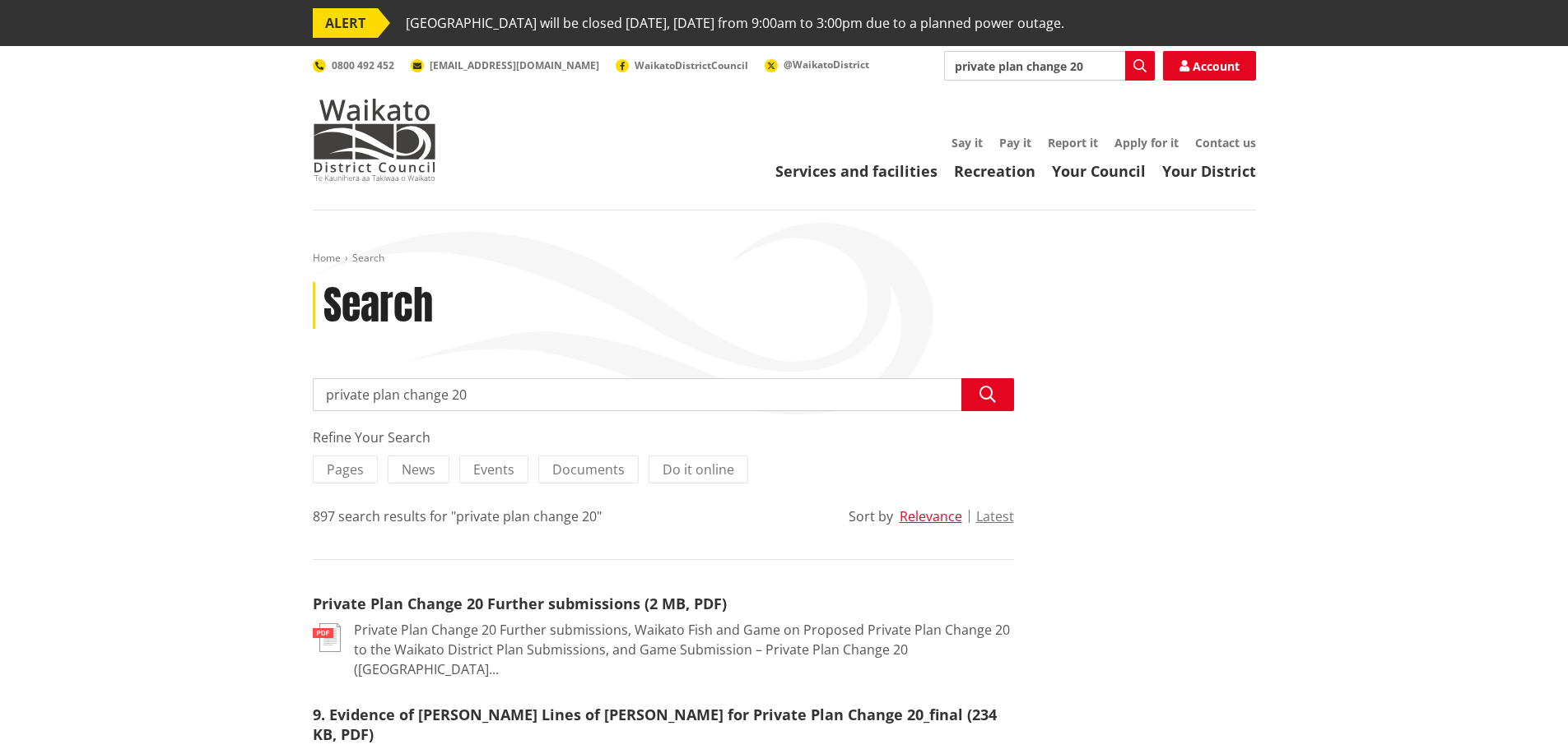
drag, startPoint x: 179, startPoint y: 296, endPoint x: 387, endPoint y: 256, distance: 211.8
drag, startPoint x: 1103, startPoint y: 68, endPoint x: 1075, endPoint y: 68, distance: 28.0
click at [1075, 68] on input "private plan change 20" at bounding box center [1049, 66] width 211 height 30
click at [1104, 67] on input "private plan change 20" at bounding box center [1049, 66] width 211 height 30
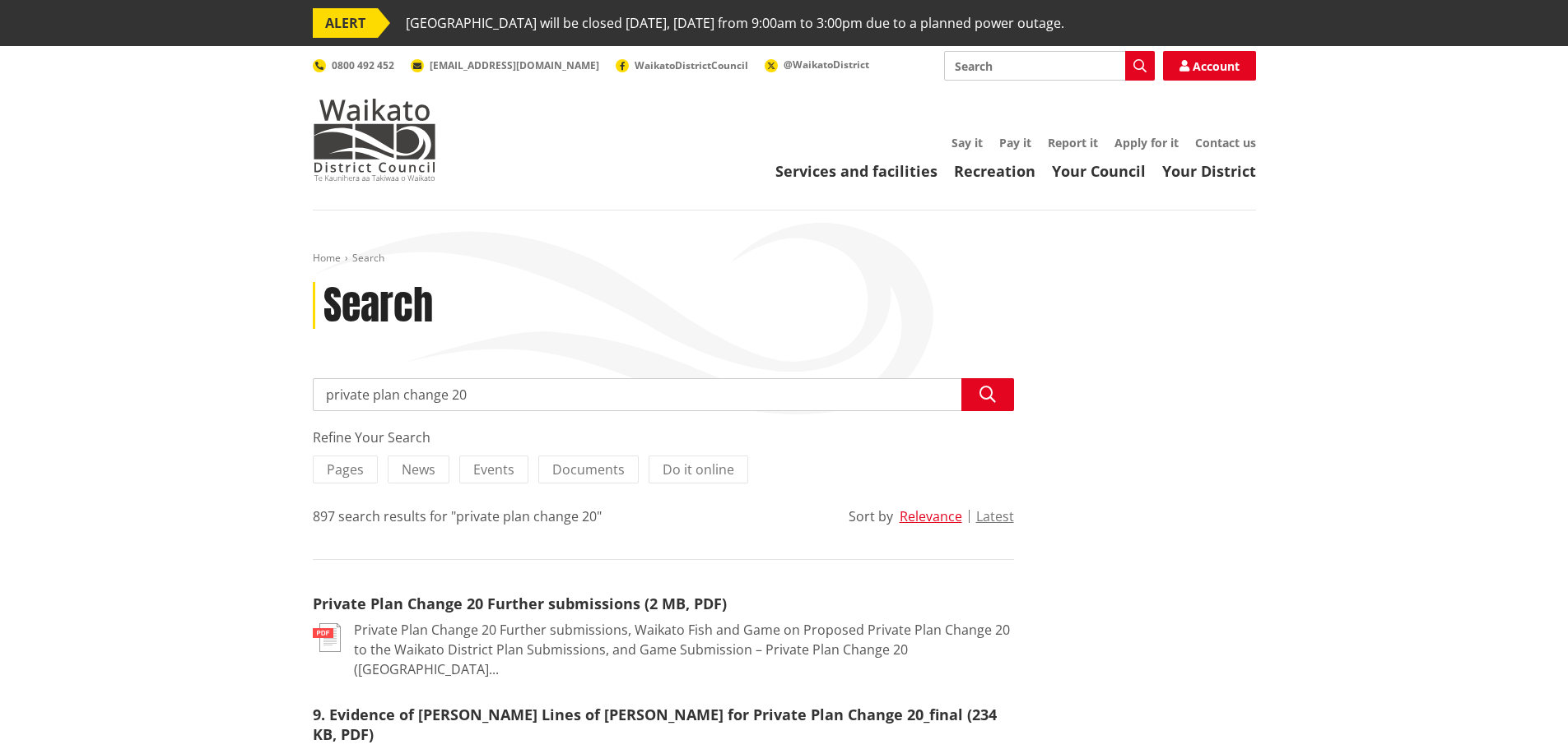
click at [1019, 65] on input "Search" at bounding box center [1049, 66] width 211 height 30
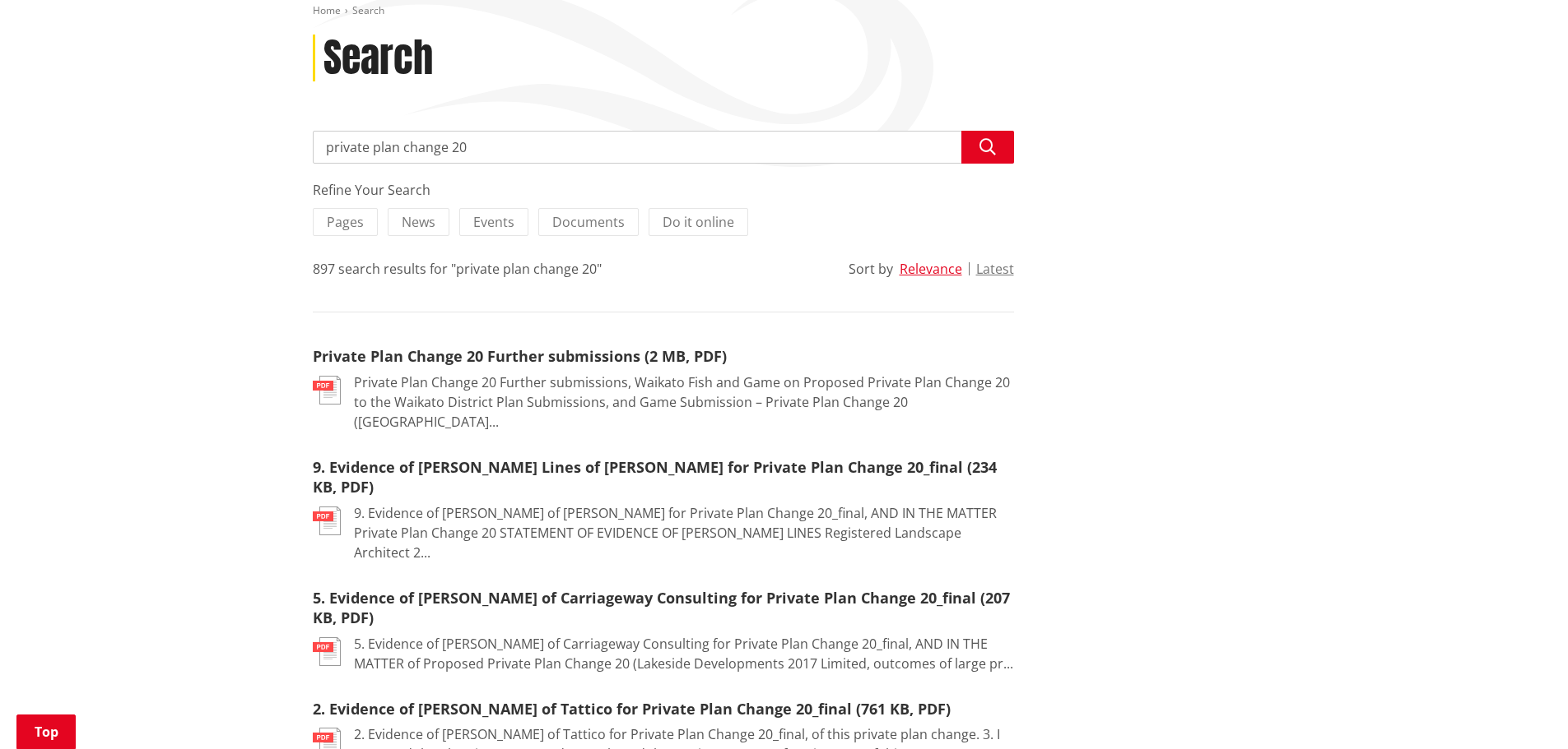
scroll to position [249, 0]
type input "district plan"
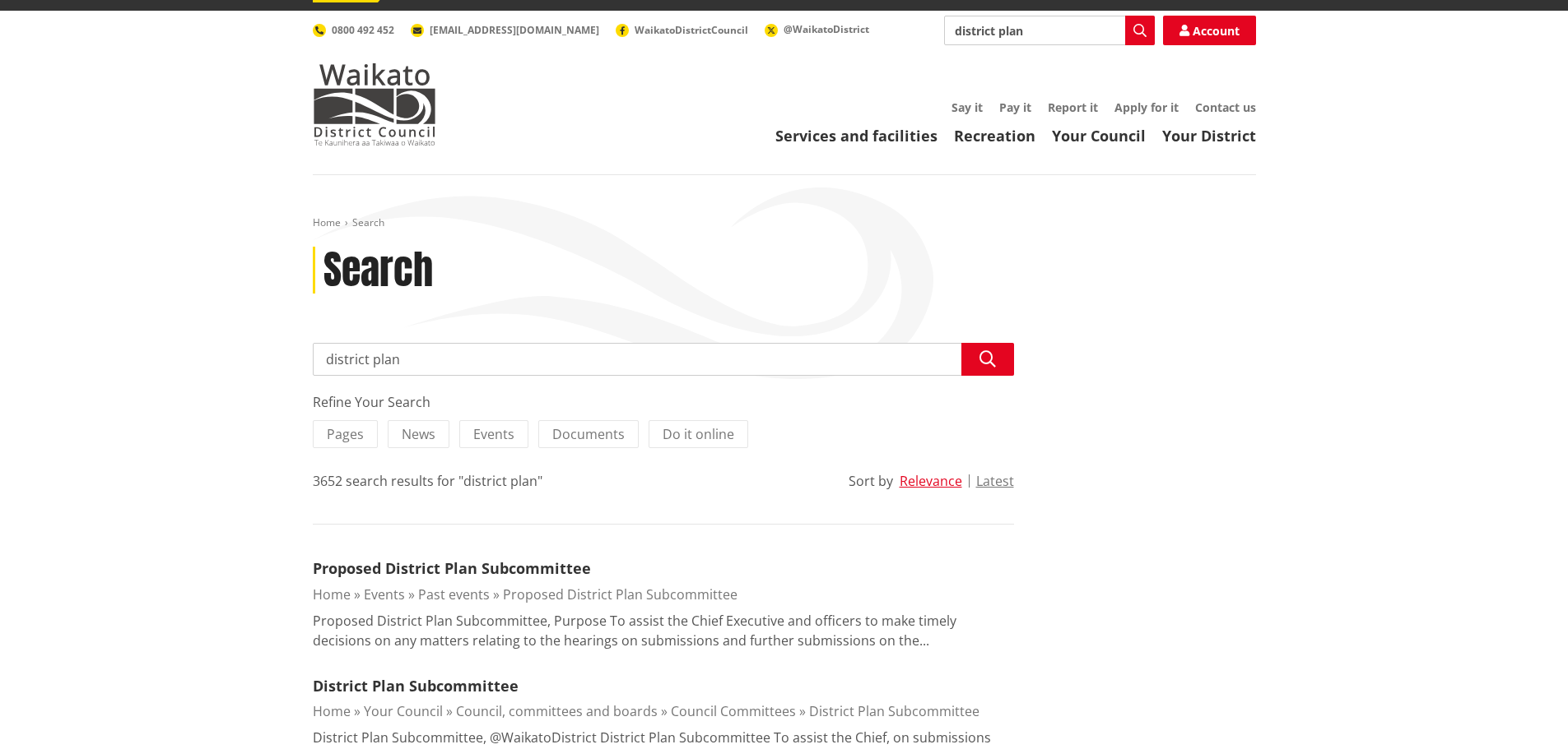
scroll to position [88, 0]
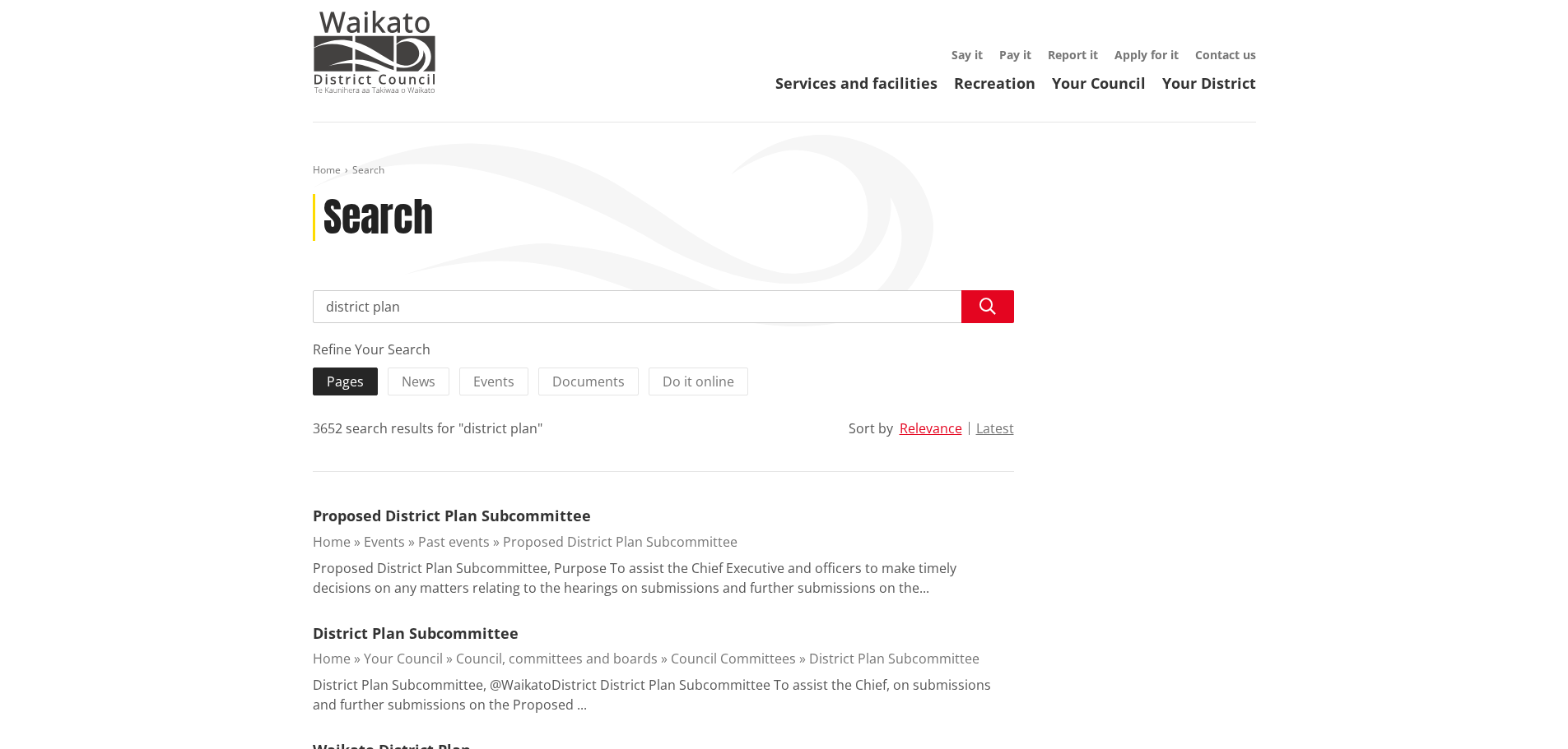
click at [360, 384] on span "Pages" at bounding box center [345, 381] width 37 height 18
click at [0, 0] on input "Pages" at bounding box center [0, 0] width 0 height 0
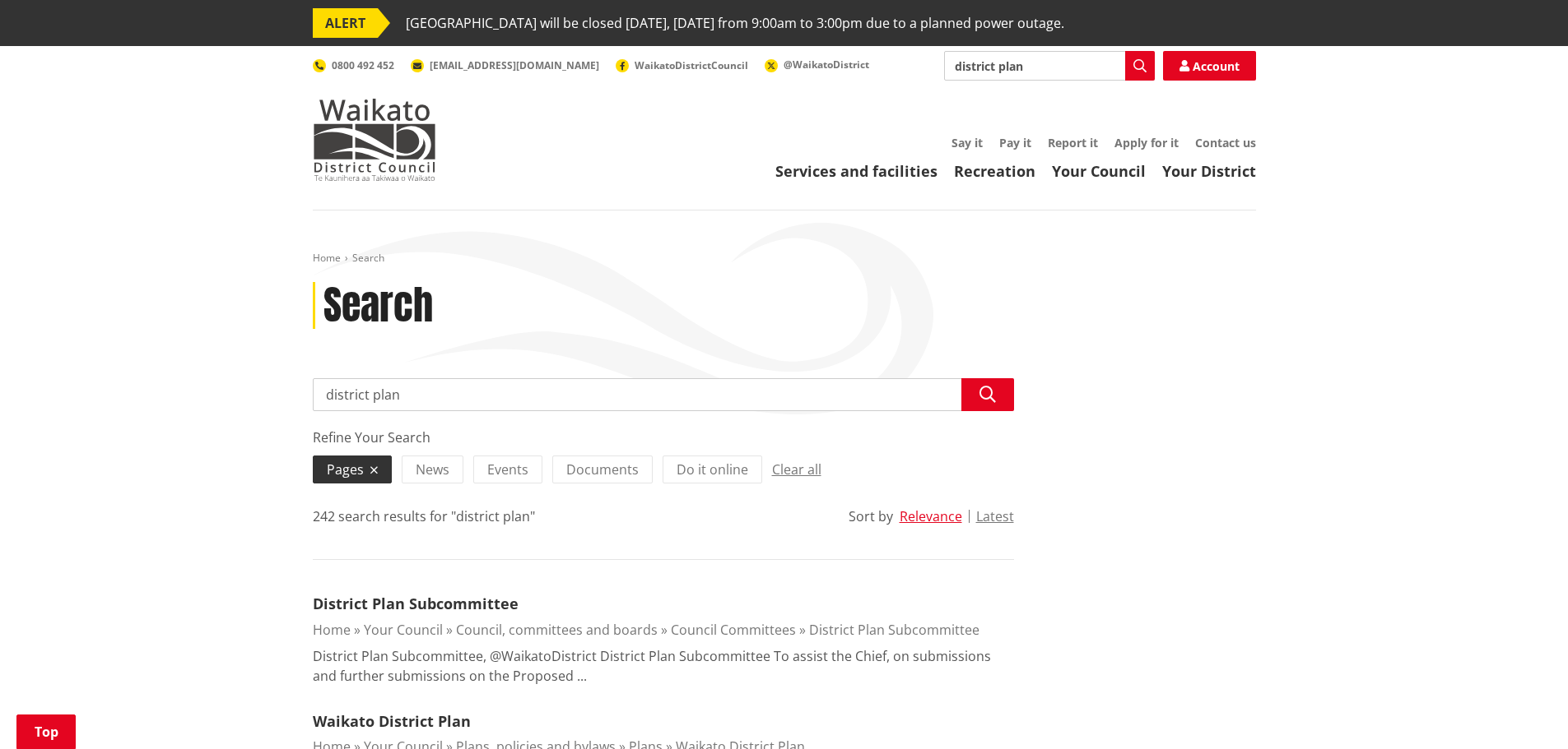
scroll to position [225, 0]
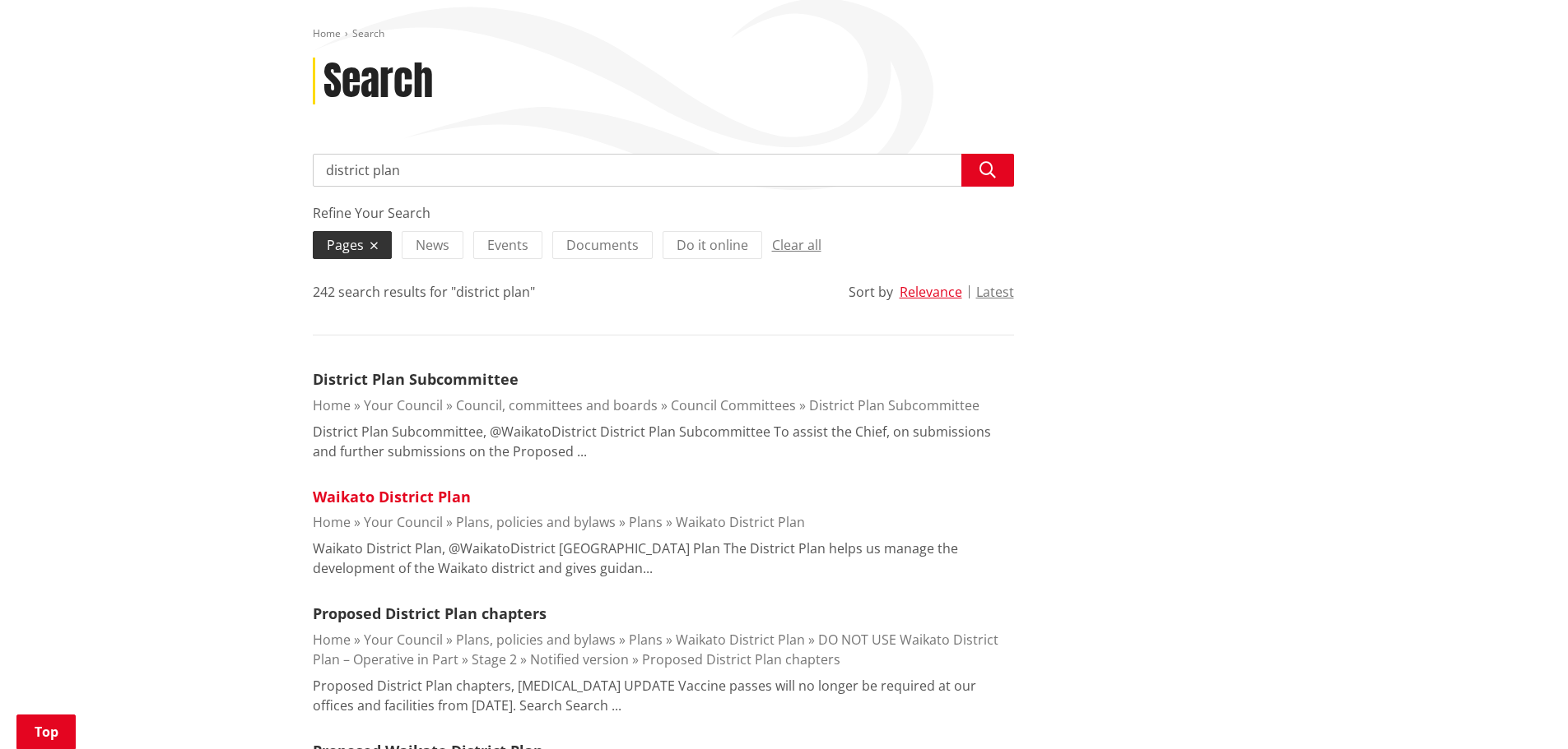
click at [432, 504] on link "Waikato District Plan" at bounding box center [391, 496] width 158 height 20
